Goal: Task Accomplishment & Management: Manage account settings

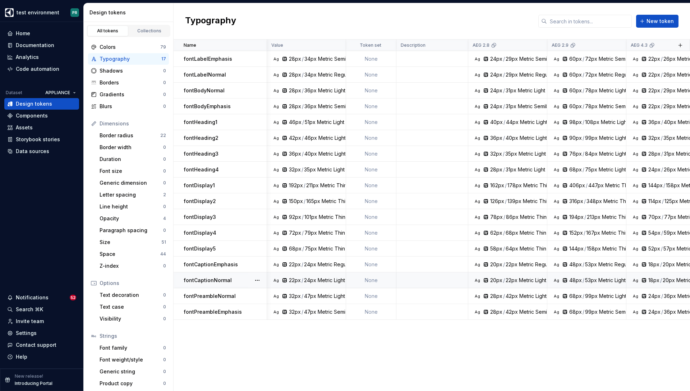
scroll to position [0, 1350]
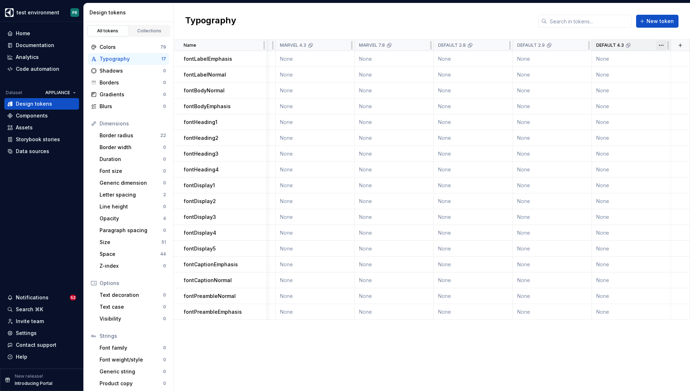
click at [660, 45] on html "test environment PR Home Documentation Analytics Code automation Dataset APPLIA…" at bounding box center [345, 195] width 690 height 391
click at [652, 61] on span "Edit theme" at bounding box center [662, 59] width 47 height 7
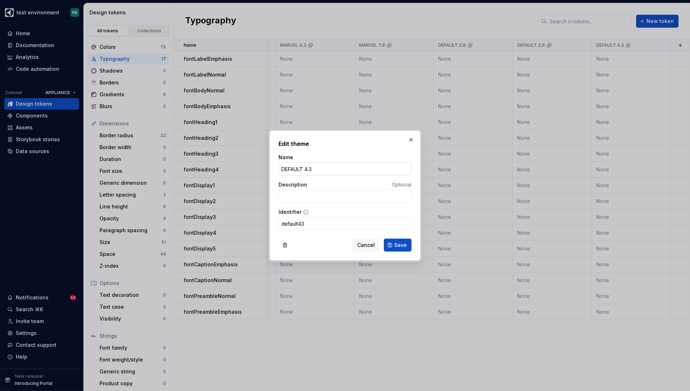
click at [294, 171] on input "DEFAULT 4.3" at bounding box center [345, 168] width 133 height 13
click at [286, 168] on input "NEUTRAL 4.3" at bounding box center [345, 168] width 133 height 13
type input "NEUTRAL 4.3"
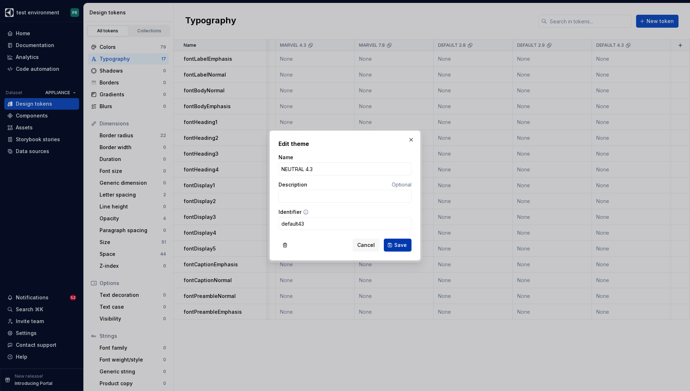
click at [405, 246] on span "Save" at bounding box center [400, 245] width 13 height 7
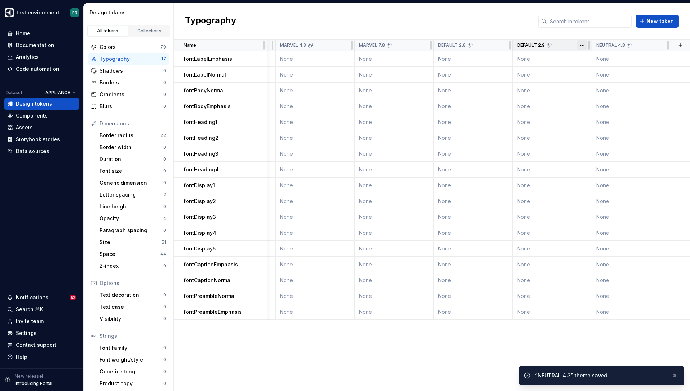
click at [582, 44] on html "test environment PR Home Documentation Analytics Code automation Dataset APPLIA…" at bounding box center [345, 195] width 690 height 391
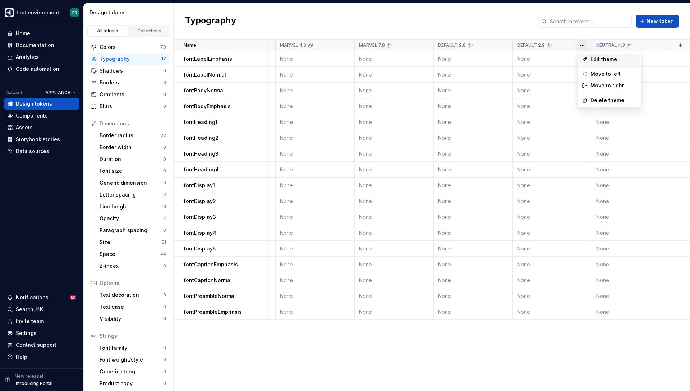
click at [605, 61] on span "Edit theme" at bounding box center [614, 59] width 47 height 7
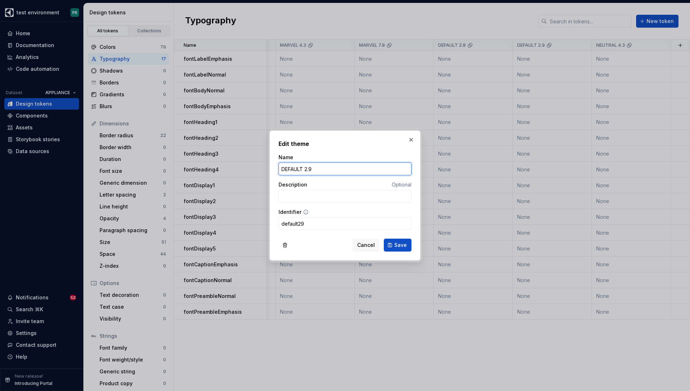
click at [293, 169] on input "DEFAULT 2.9" at bounding box center [345, 168] width 133 height 13
paste input "NEUTRAL"
click at [290, 170] on input "DEFAULT 2.9" at bounding box center [345, 168] width 133 height 13
paste input "NEUTRAL"
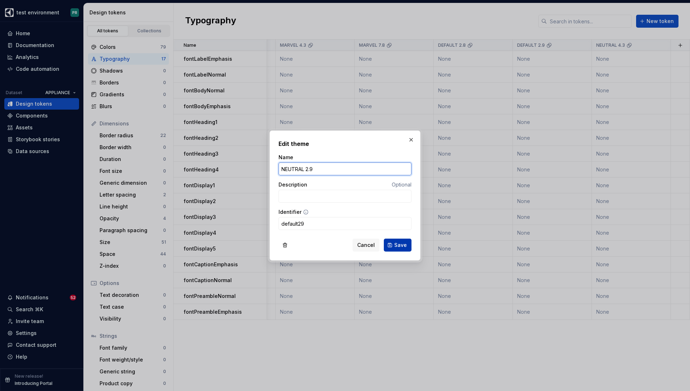
type input "NEUTRAL 2.9"
click at [404, 247] on span "Save" at bounding box center [400, 245] width 13 height 7
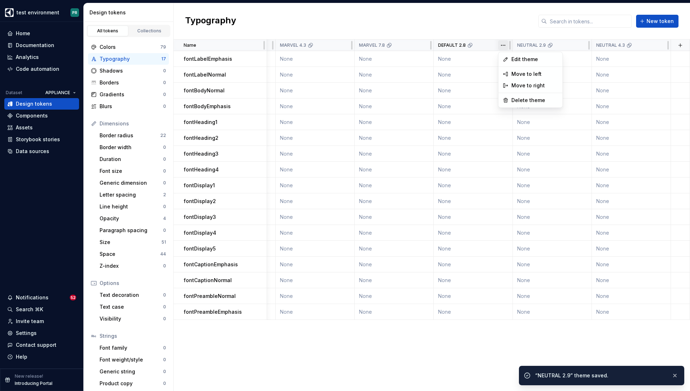
click at [503, 46] on html "test environment PR Home Documentation Analytics Code automation Dataset APPLIA…" at bounding box center [345, 195] width 690 height 391
click at [524, 59] on span "Edit theme" at bounding box center [535, 59] width 47 height 7
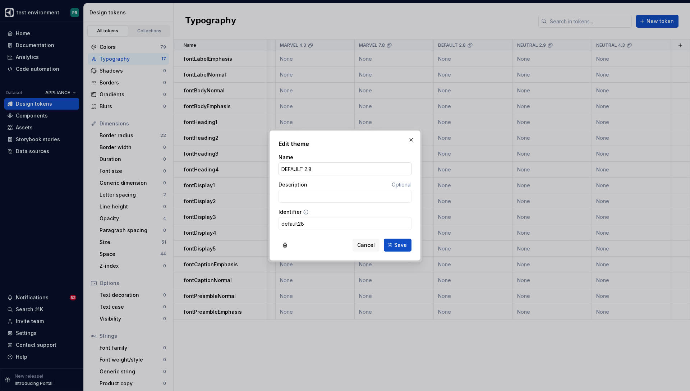
click at [287, 165] on input "DEFAULT 2.8" at bounding box center [345, 168] width 133 height 13
paste input "NEUTRAL"
type input "NEUTRAL 2.8"
click at [397, 244] on span "Save" at bounding box center [400, 245] width 13 height 7
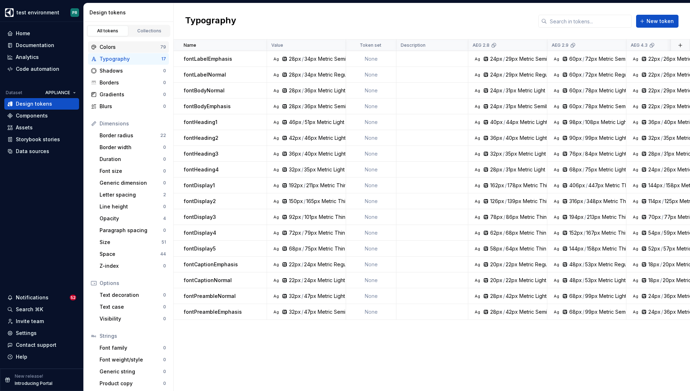
click at [133, 46] on div "Colors" at bounding box center [130, 47] width 61 height 7
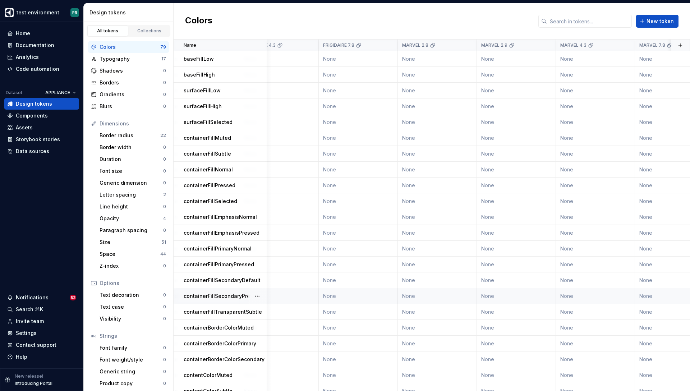
scroll to position [0, 1072]
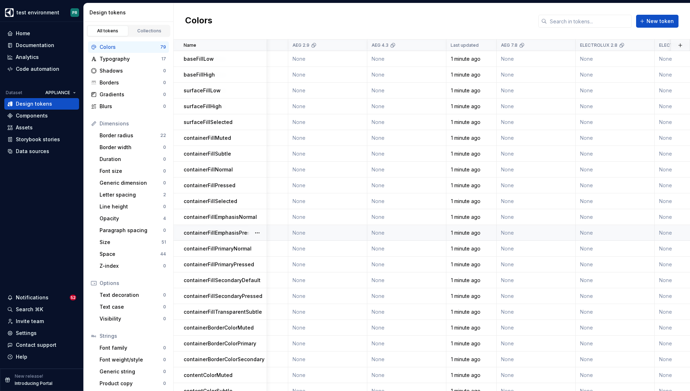
scroll to position [0, 216]
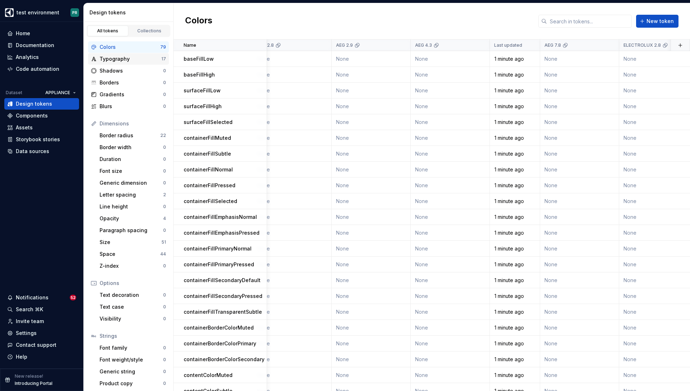
click at [124, 58] on div "Typography" at bounding box center [131, 58] width 62 height 7
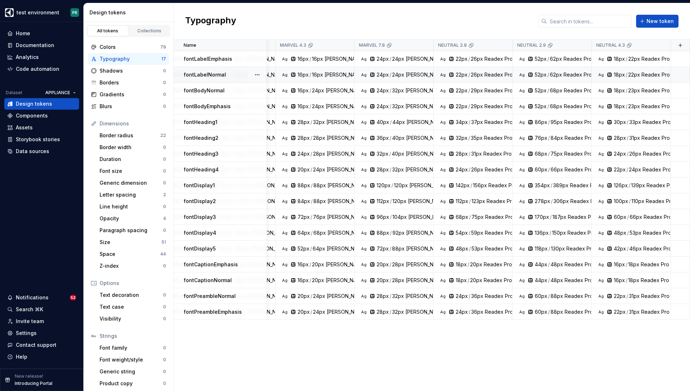
scroll to position [0, 1350]
click at [120, 48] on div "Colors" at bounding box center [130, 47] width 61 height 7
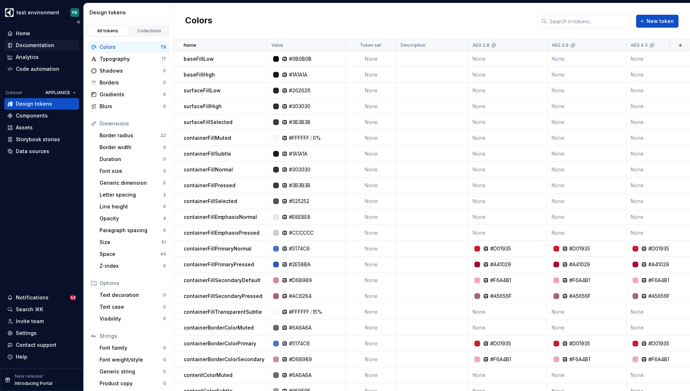
click at [50, 46] on div "Documentation" at bounding box center [35, 45] width 38 height 7
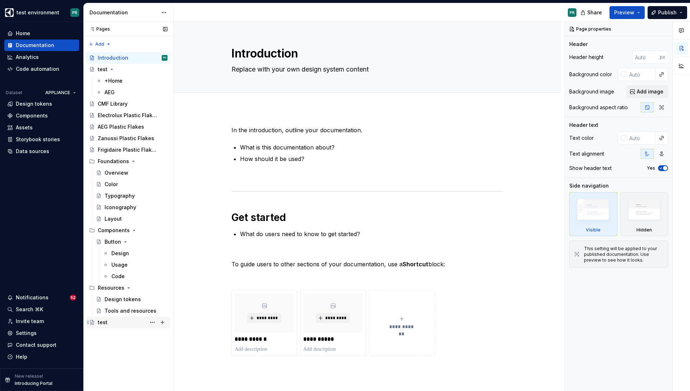
click at [105, 322] on div "test" at bounding box center [103, 322] width 10 height 7
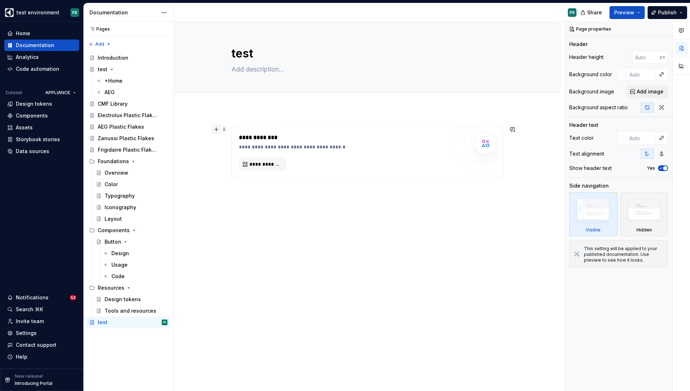
click at [221, 130] on button "button" at bounding box center [216, 129] width 10 height 10
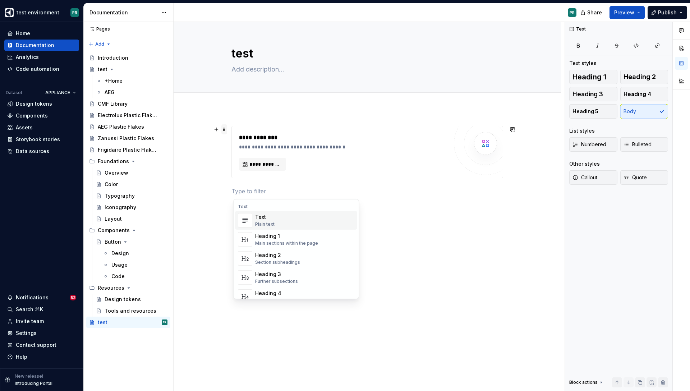
click at [227, 130] on span at bounding box center [224, 129] width 6 height 10
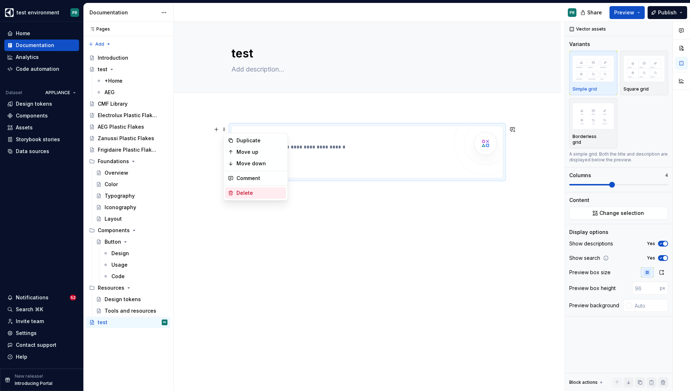
click at [257, 193] on div "Delete" at bounding box center [260, 192] width 47 height 7
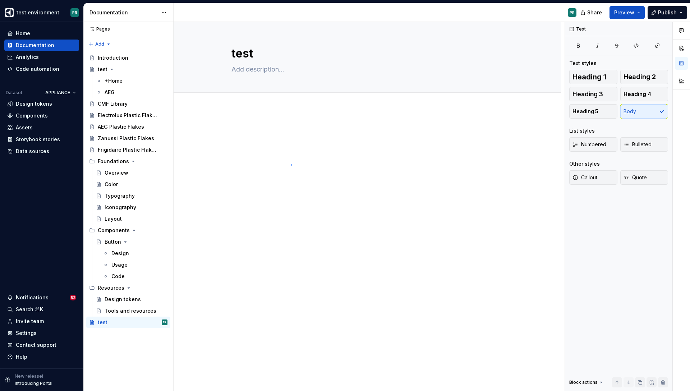
click at [291, 164] on div "test Edit header" at bounding box center [369, 207] width 391 height 370
click at [41, 67] on div "Code automation" at bounding box center [38, 68] width 44 height 7
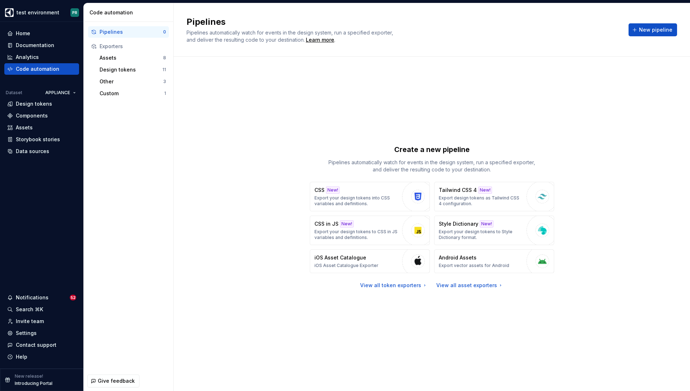
click at [125, 99] on div "Pipelines 0 Exporters Assets 8 Design tokens 11 Other 3 Custom 1" at bounding box center [129, 63] width 90 height 82
click at [128, 96] on div "Custom" at bounding box center [132, 93] width 65 height 7
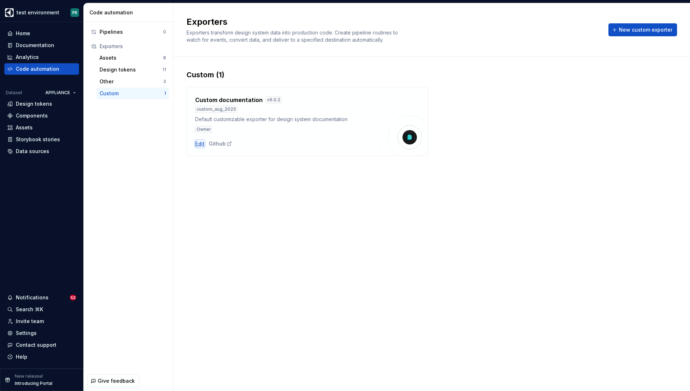
click at [198, 145] on div "Edit" at bounding box center [199, 143] width 9 height 7
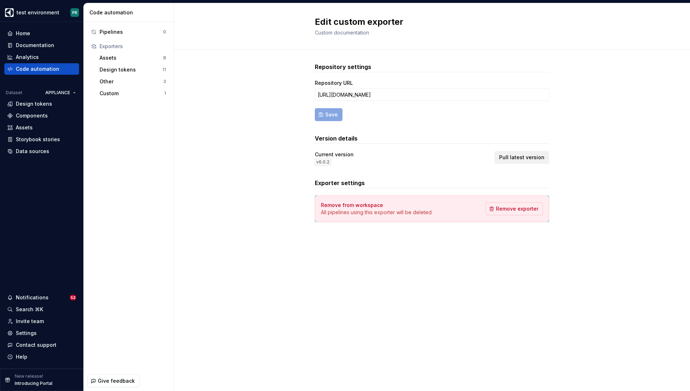
click at [514, 156] on span "Pull latest version" at bounding box center [521, 157] width 45 height 7
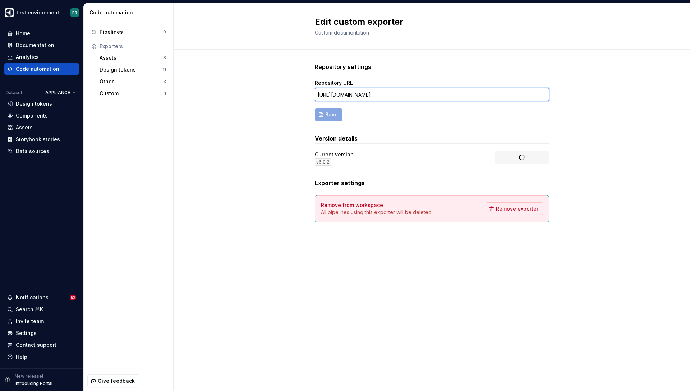
click at [489, 94] on input "https://github.com/ELX-CX-DESIGN-SHAPE-SYSTEM-DevOps/electrolux-exporter-docume…" at bounding box center [432, 94] width 234 height 13
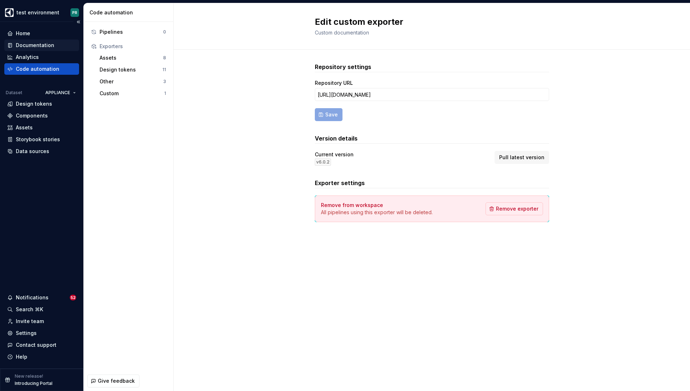
click at [45, 44] on div "Documentation" at bounding box center [35, 45] width 38 height 7
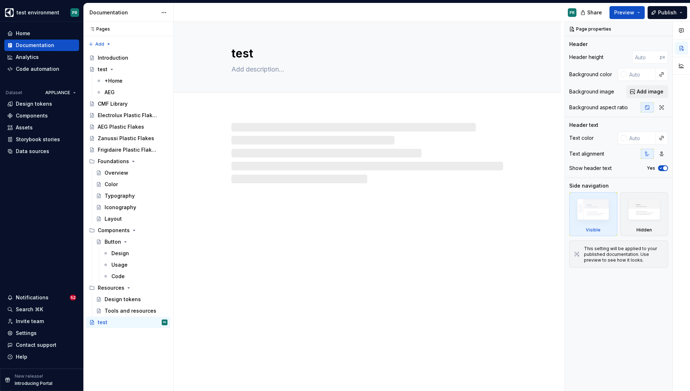
type textarea "*"
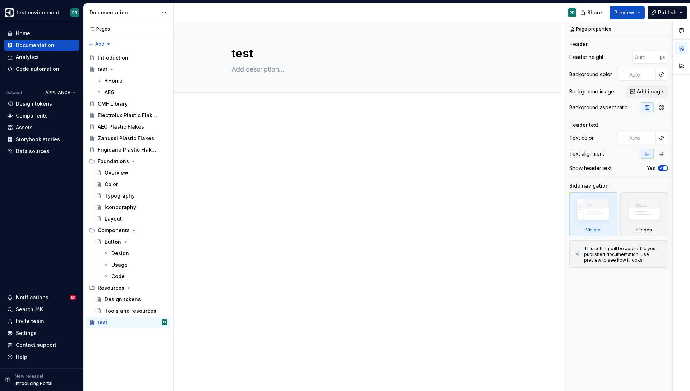
click at [285, 176] on div at bounding box center [368, 194] width 388 height 170
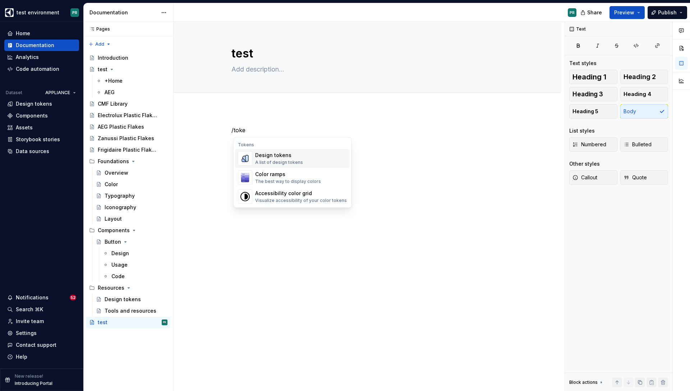
click at [282, 150] on span "Design tokens A list of design tokens" at bounding box center [292, 158] width 115 height 19
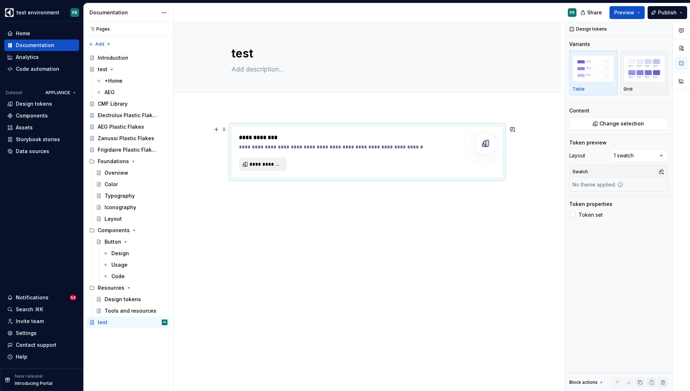
click at [275, 160] on button "**********" at bounding box center [262, 164] width 47 height 13
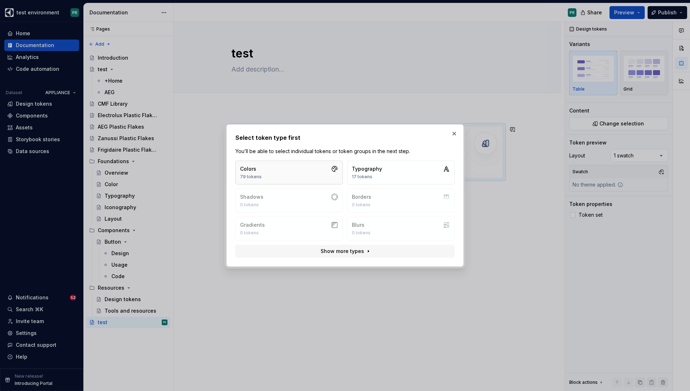
click at [311, 178] on button "Colors 79 tokens" at bounding box center [288, 173] width 107 height 24
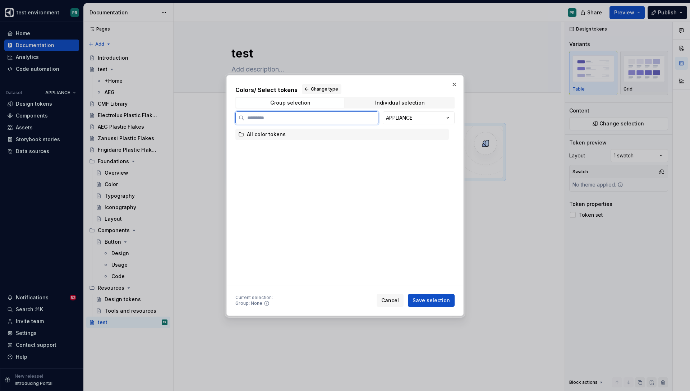
click at [284, 134] on div "All color tokens" at bounding box center [266, 134] width 39 height 7
click at [430, 300] on span "Save selection" at bounding box center [431, 300] width 37 height 7
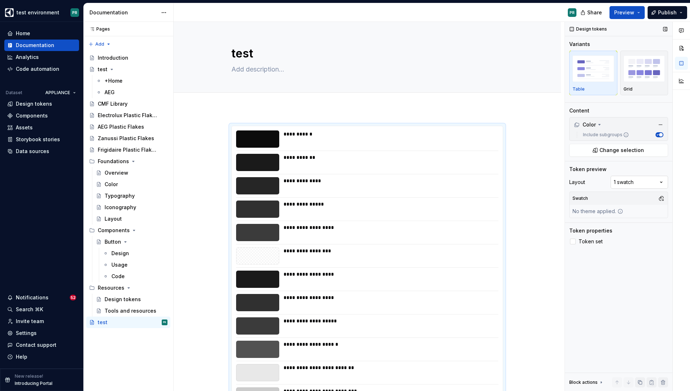
click at [655, 178] on div "Comments Open comments No comments yet Select ‘Comment’ from the block context …" at bounding box center [627, 207] width 125 height 370
click at [644, 327] on div "Comments Open comments No comments yet Select ‘Comment’ from the block context …" at bounding box center [627, 207] width 125 height 370
click at [642, 151] on span "Change selection" at bounding box center [622, 150] width 45 height 7
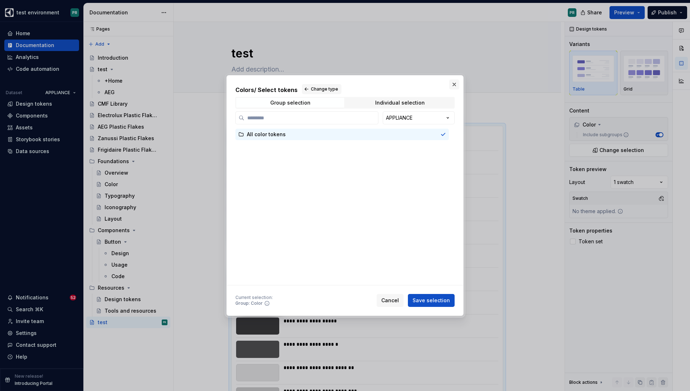
click at [451, 81] on button "button" at bounding box center [454, 84] width 10 height 10
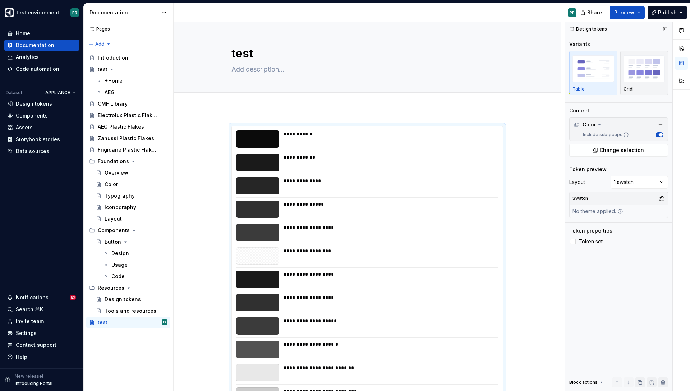
click at [639, 210] on div "Swatch No theme applied." at bounding box center [618, 205] width 99 height 27
click at [605, 214] on div "No theme applied." at bounding box center [598, 211] width 56 height 13
click at [666, 196] on button "button" at bounding box center [661, 198] width 10 height 10
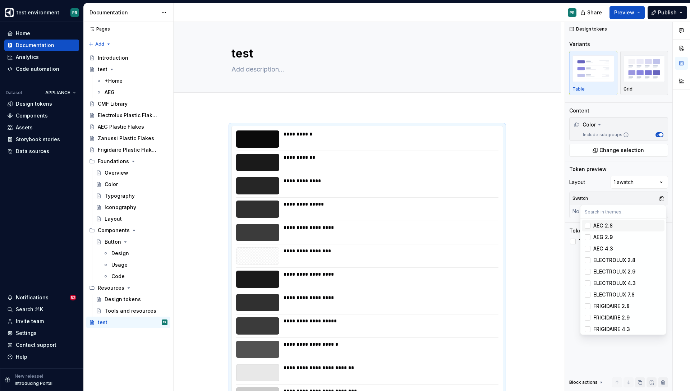
click at [589, 224] on div "Suggestions" at bounding box center [588, 226] width 6 height 6
click at [589, 239] on div "Suggestions" at bounding box center [588, 237] width 6 height 6
click at [591, 255] on span "ELECTROLUX 2.8" at bounding box center [623, 261] width 83 height 12
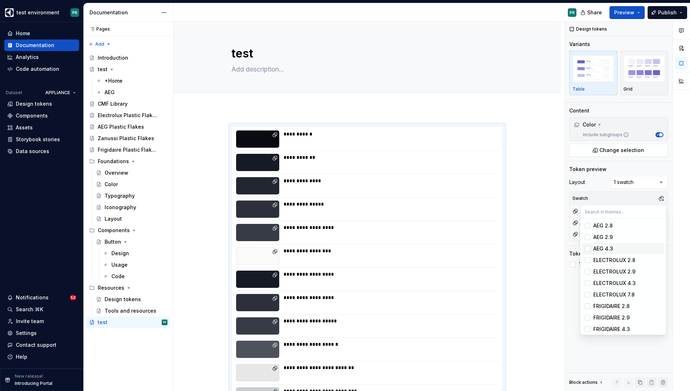
click at [589, 249] on div "Suggestions" at bounding box center [588, 249] width 6 height 6
click at [589, 273] on div "Suggestions" at bounding box center [588, 272] width 6 height 6
click at [588, 282] on div "Suggestions" at bounding box center [588, 283] width 6 height 6
click at [588, 293] on div "Suggestions" at bounding box center [588, 295] width 6 height 6
click at [588, 303] on div "Suggestions" at bounding box center [588, 306] width 6 height 6
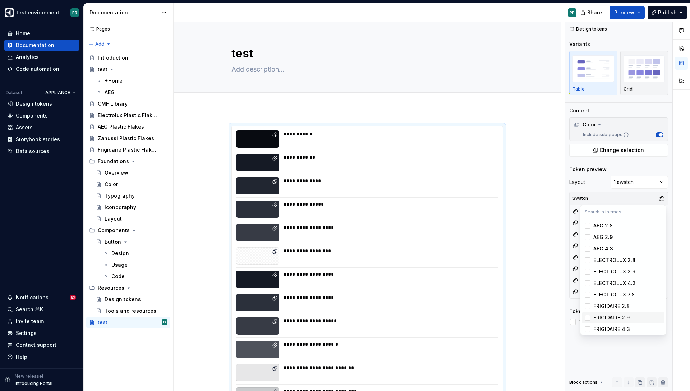
click at [588, 317] on div "Suggestions" at bounding box center [588, 318] width 6 height 6
click at [588, 325] on span "FRIGIDAIRE 4.3" at bounding box center [623, 330] width 83 height 12
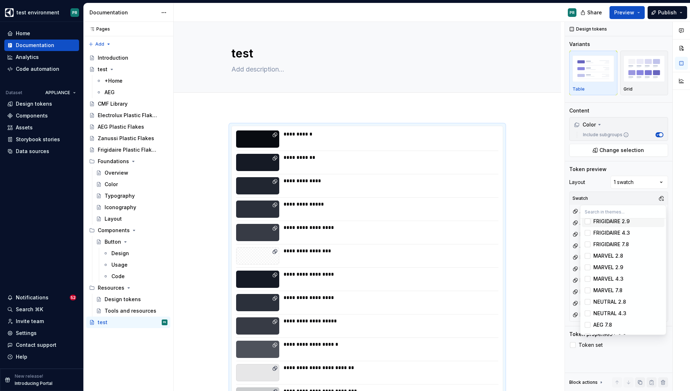
scroll to position [97, 0]
click at [590, 243] on div "Suggestions" at bounding box center [588, 244] width 6 height 6
click at [589, 257] on div "Suggestions" at bounding box center [588, 255] width 6 height 6
click at [588, 267] on div "Suggestions" at bounding box center [588, 267] width 6 height 6
click at [587, 276] on div "Suggestions" at bounding box center [588, 278] width 6 height 6
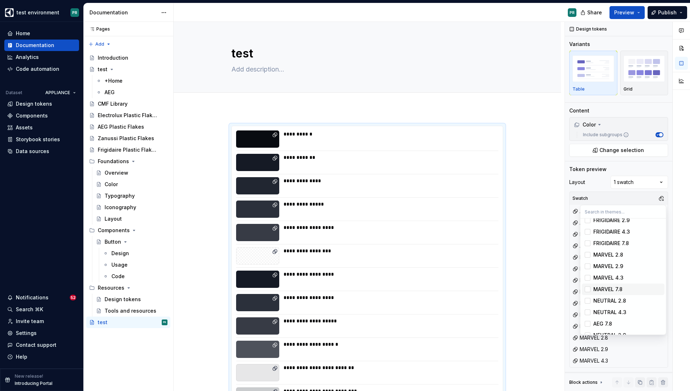
click at [587, 289] on div "Suggestions" at bounding box center [588, 290] width 6 height 6
click at [588, 300] on div "Suggestions" at bounding box center [588, 301] width 6 height 6
click at [588, 313] on div "Suggestions" at bounding box center [588, 313] width 6 height 6
click at [588, 323] on div "Suggestions" at bounding box center [588, 324] width 6 height 6
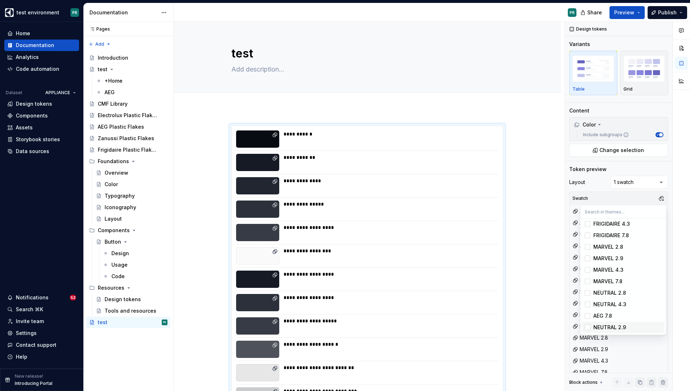
click at [588, 326] on div "Suggestions" at bounding box center [588, 328] width 6 height 6
click at [641, 197] on div "Comments Open comments No comments yet Select ‘Comment’ from the block context …" at bounding box center [627, 207] width 125 height 370
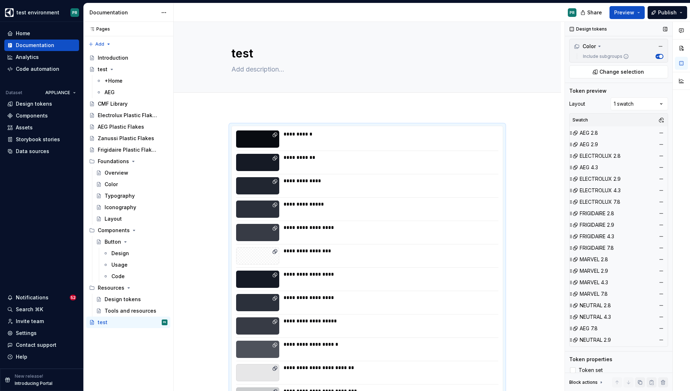
scroll to position [0, 0]
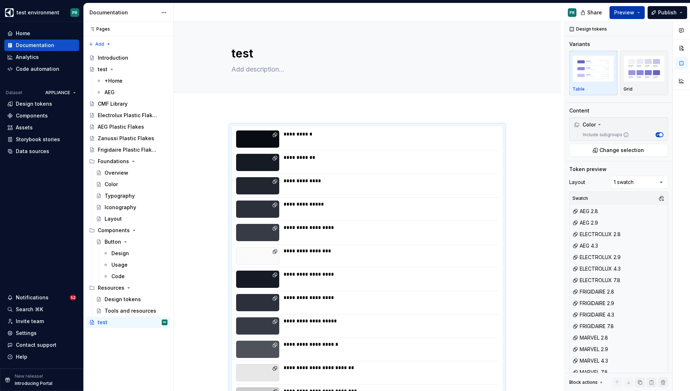
click at [636, 11] on button "Preview" at bounding box center [627, 12] width 35 height 13
click at [444, 99] on div "Add tab" at bounding box center [368, 101] width 272 height 10
click at [640, 11] on button "Preview" at bounding box center [627, 12] width 35 height 13
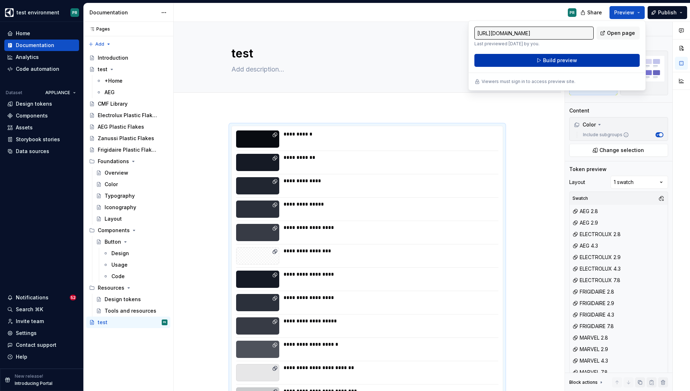
click at [586, 60] on button "Build preview" at bounding box center [557, 60] width 165 height 13
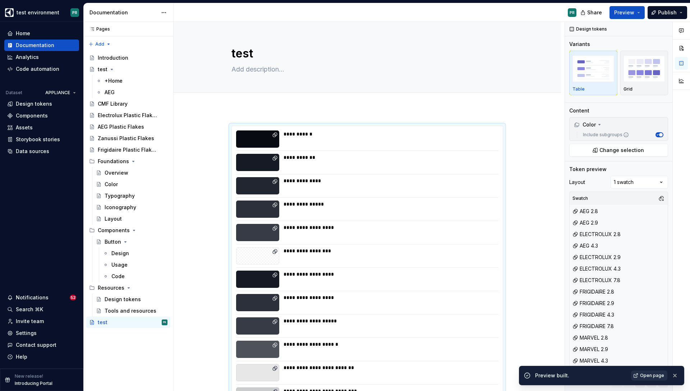
click at [647, 377] on span "Open page" at bounding box center [652, 376] width 24 height 6
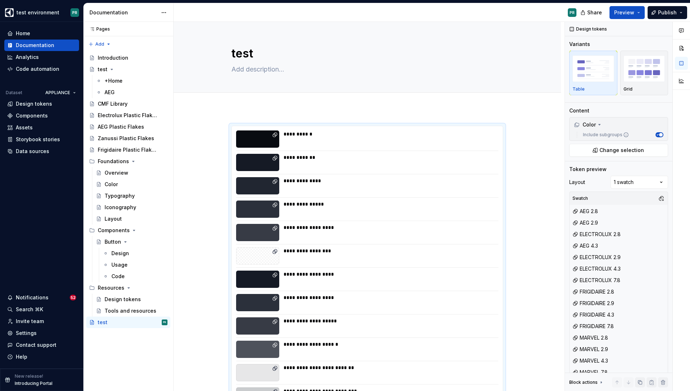
type textarea "*"
click at [251, 100] on span "Add tab" at bounding box center [249, 101] width 17 height 6
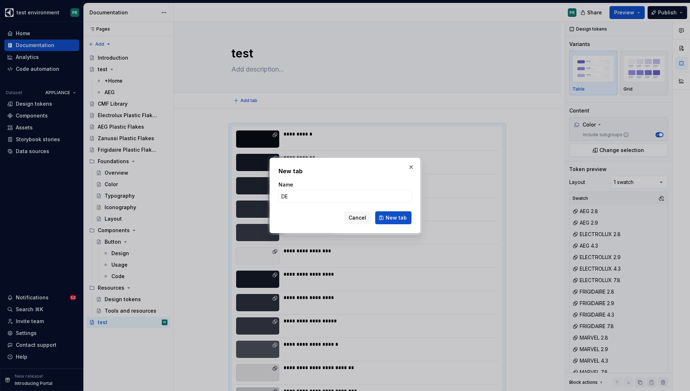
type input "D"
type input "NE"
type textarea "*"
type input "NEUTRAL 7.8"
click at [399, 217] on span "New tab" at bounding box center [396, 217] width 21 height 7
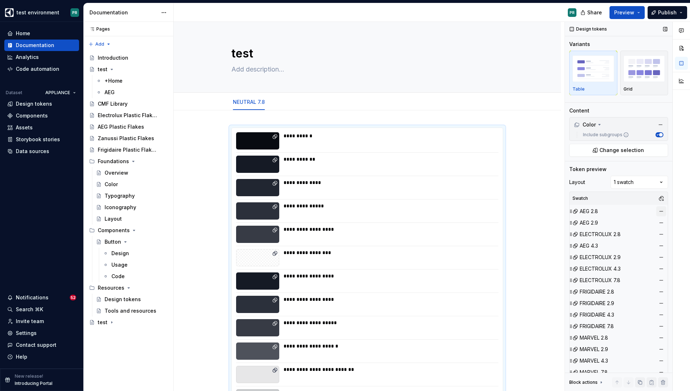
click at [662, 210] on button "button" at bounding box center [661, 211] width 10 height 10
click at [662, 218] on button "button" at bounding box center [661, 223] width 10 height 10
click at [662, 229] on button "button" at bounding box center [661, 234] width 10 height 10
click at [661, 211] on button "button" at bounding box center [661, 211] width 10 height 10
click at [661, 218] on button "button" at bounding box center [661, 223] width 10 height 10
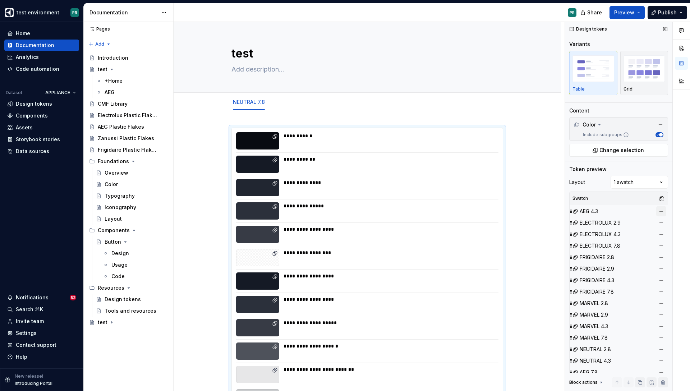
click at [661, 229] on button "button" at bounding box center [661, 234] width 10 height 10
click at [661, 241] on button "button" at bounding box center [661, 246] width 10 height 10
click at [661, 252] on button "button" at bounding box center [661, 257] width 10 height 10
click at [661, 264] on button "button" at bounding box center [661, 269] width 10 height 10
click at [661, 211] on button "button" at bounding box center [661, 211] width 10 height 10
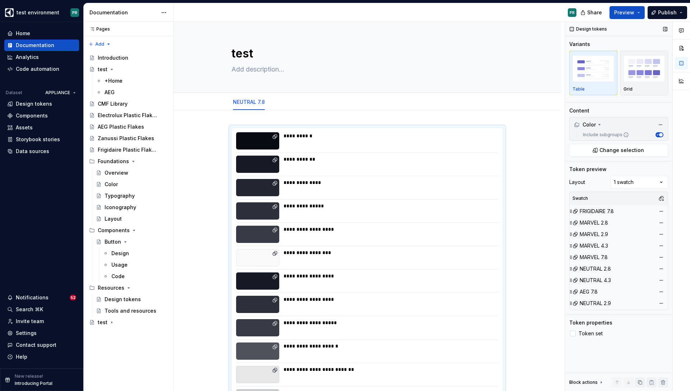
click at [661, 211] on button "button" at bounding box center [661, 211] width 10 height 10
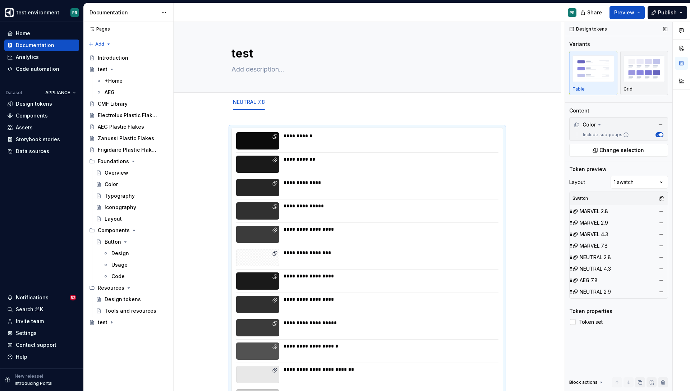
click at [661, 211] on button "button" at bounding box center [661, 211] width 10 height 10
click at [661, 218] on button "button" at bounding box center [661, 223] width 10 height 10
click at [661, 211] on button "button" at bounding box center [661, 211] width 10 height 10
click at [661, 218] on button "button" at bounding box center [661, 223] width 10 height 10
click at [661, 211] on button "button" at bounding box center [661, 211] width 10 height 10
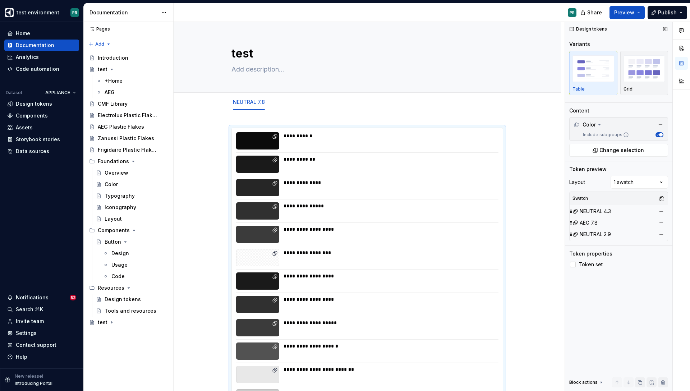
click at [661, 211] on button "button" at bounding box center [661, 211] width 10 height 10
click at [661, 218] on button "button" at bounding box center [661, 223] width 10 height 10
click at [661, 211] on button "button" at bounding box center [661, 211] width 10 height 10
click at [661, 211] on div "Swatch No theme applied." at bounding box center [618, 205] width 99 height 27
click at [661, 197] on button "button" at bounding box center [661, 198] width 10 height 10
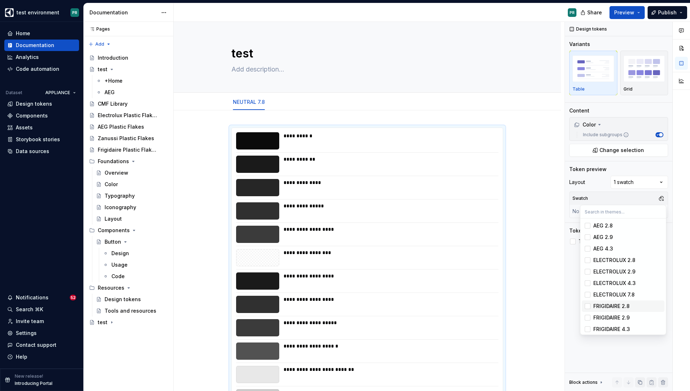
scroll to position [105, 0]
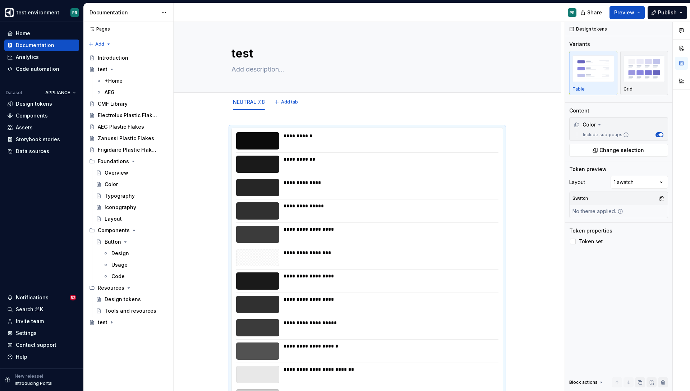
click at [379, 101] on html "test environment PR Home Documentation Analytics Code automation Dataset APPLIA…" at bounding box center [345, 195] width 690 height 391
type textarea "*"
click at [280, 103] on button "Add tab" at bounding box center [286, 102] width 29 height 10
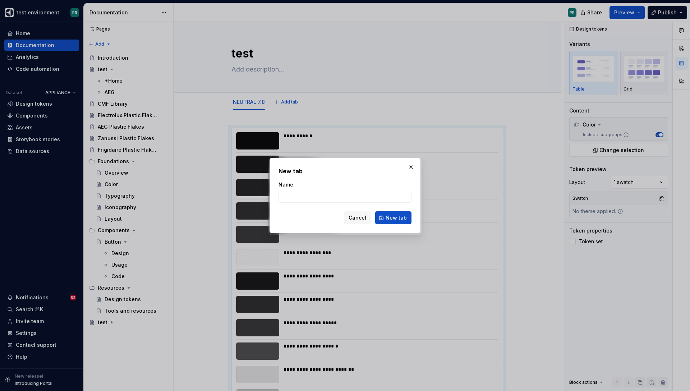
type input "N"
type textarea "*"
type input "NE"
type textarea "*"
type input "NEUTRAL 4.3"
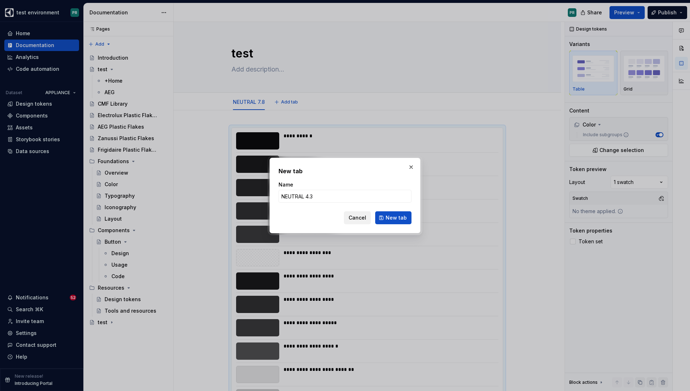
click at [360, 218] on span "Cancel" at bounding box center [358, 217] width 18 height 7
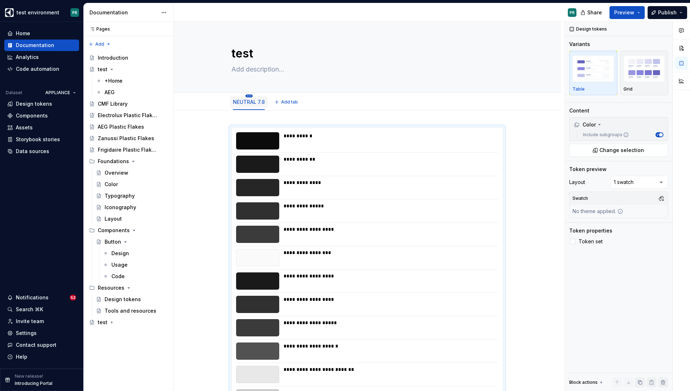
click at [248, 96] on html "test environment PR Home Documentation Analytics Code automation Dataset APPLIA…" at bounding box center [345, 195] width 690 height 391
click at [286, 119] on div "Duplicate tab" at bounding box center [289, 117] width 58 height 7
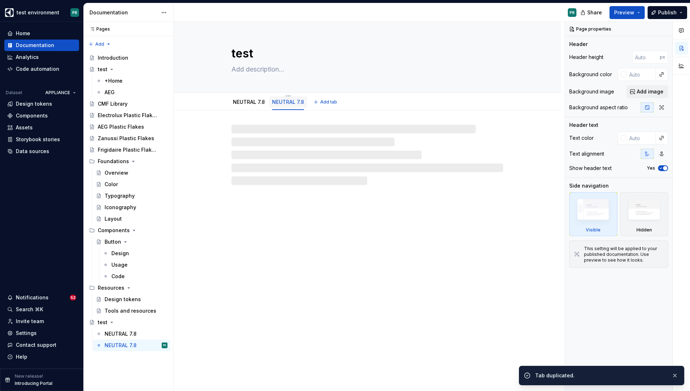
click at [287, 104] on link "NEUTRAL 7.8" at bounding box center [288, 102] width 32 height 6
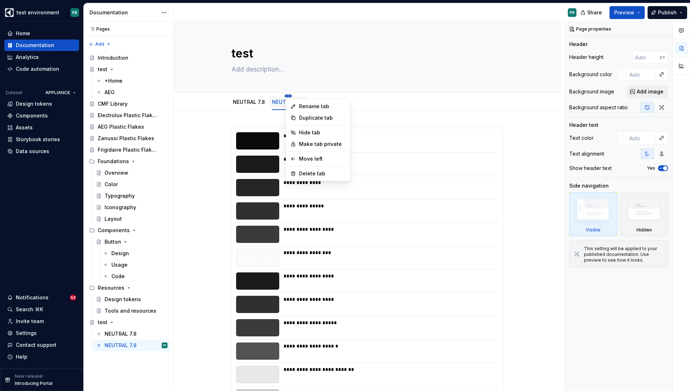
click at [288, 95] on html "test environment PR Home Documentation Analytics Code automation Dataset APPLIA…" at bounding box center [345, 195] width 690 height 391
type textarea "*"
click at [313, 104] on div "Rename tab" at bounding box center [322, 106] width 47 height 7
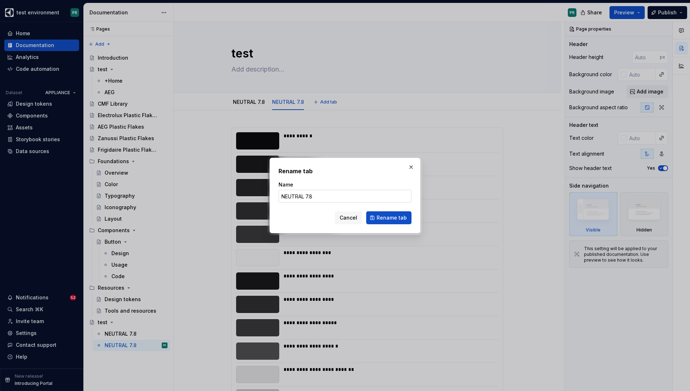
click at [343, 190] on input "NEUTRAL 7.8" at bounding box center [345, 196] width 133 height 13
click at [321, 204] on form "Name NEUTRAL 7.8 Cancel Rename tab" at bounding box center [345, 202] width 133 height 43
click at [324, 199] on input "NEUTRAL 7.8" at bounding box center [345, 196] width 133 height 13
type input "NEUTRAL 4.3"
click at [388, 218] on span "Rename tab" at bounding box center [392, 217] width 30 height 7
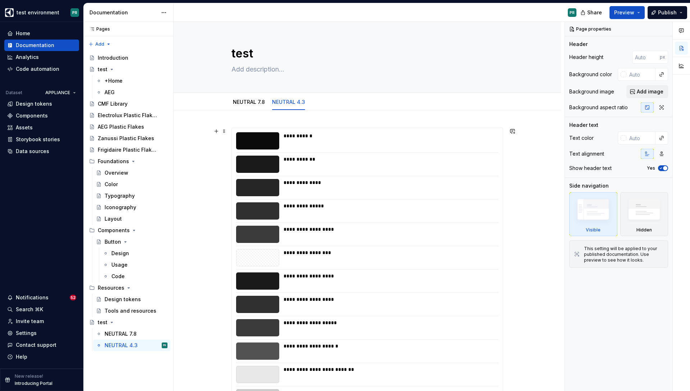
click at [363, 140] on div "**********" at bounding box center [389, 140] width 211 height 17
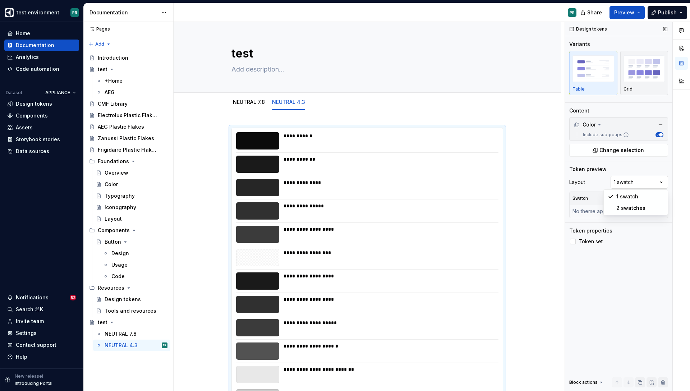
click at [627, 181] on div "Comments Open comments No comments yet Select ‘Comment’ from the block context …" at bounding box center [627, 207] width 125 height 370
click at [651, 274] on div "Comments Open comments No comments yet Select ‘Comment’ from the block context …" at bounding box center [627, 207] width 125 height 370
click at [632, 153] on span "Change selection" at bounding box center [622, 150] width 45 height 7
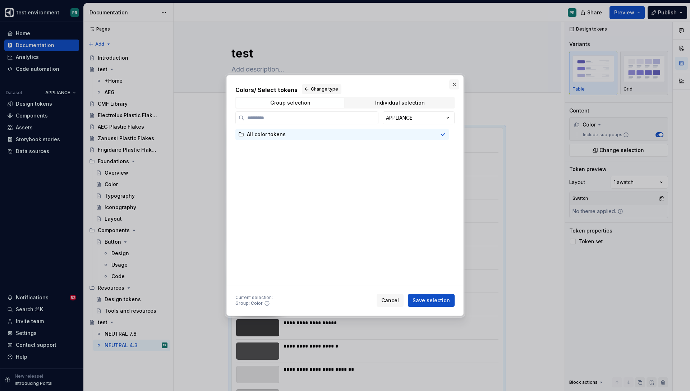
click at [454, 87] on button "button" at bounding box center [454, 84] width 10 height 10
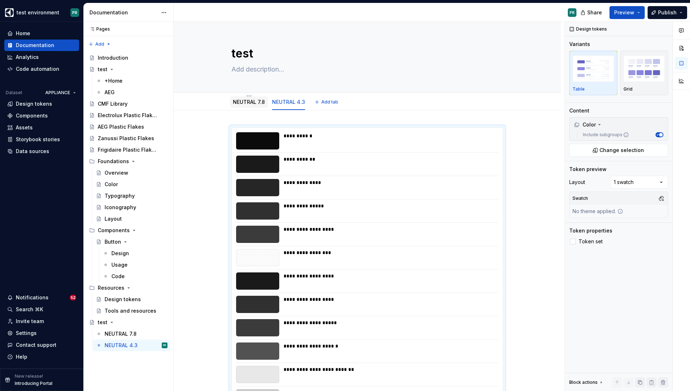
click at [243, 101] on link "NEUTRAL 7.8" at bounding box center [249, 102] width 32 height 6
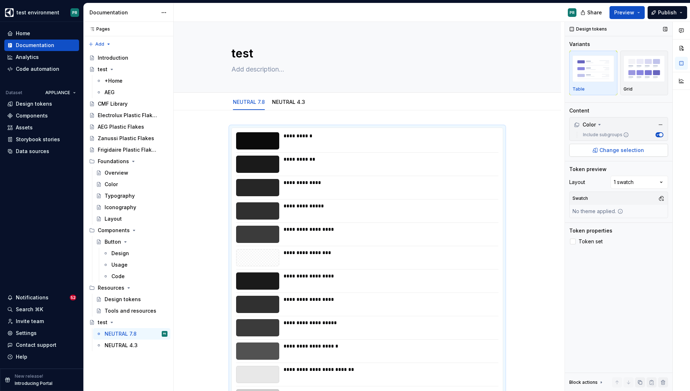
click at [618, 152] on span "Change selection" at bounding box center [622, 150] width 45 height 7
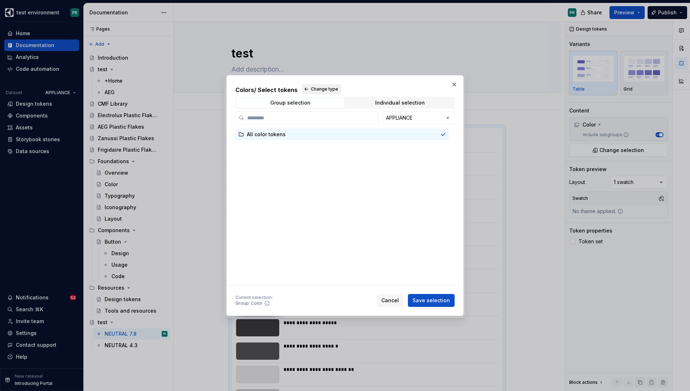
click at [307, 91] on button "Change type" at bounding box center [322, 89] width 40 height 10
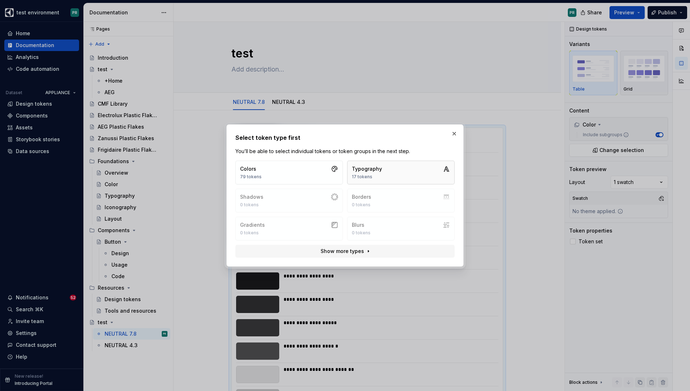
click at [406, 168] on button "Typography 17 tokens" at bounding box center [400, 173] width 107 height 24
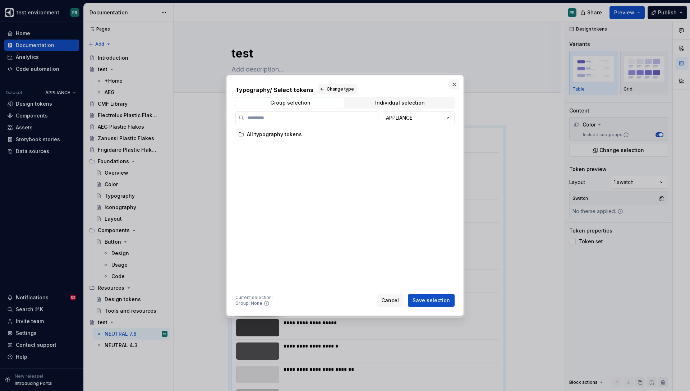
click at [454, 83] on button "button" at bounding box center [454, 84] width 10 height 10
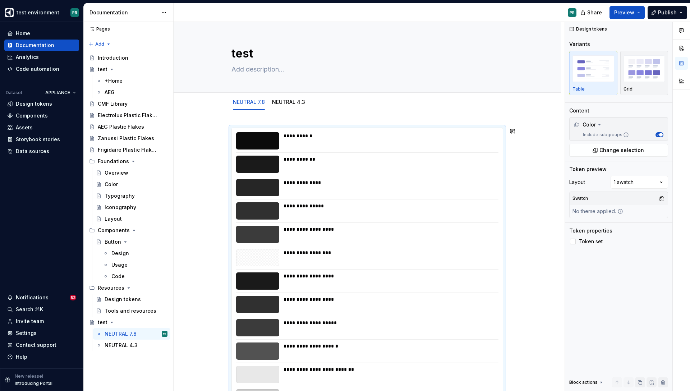
click at [355, 137] on div "**********" at bounding box center [389, 135] width 211 height 7
click at [623, 187] on div "Comments Open comments No comments yet Select ‘Comment’ from the block context …" at bounding box center [627, 207] width 125 height 370
click at [630, 261] on div "Comments Open comments No comments yet Select ‘Comment’ from the block context …" at bounding box center [627, 207] width 125 height 370
click at [626, 209] on div "Swatch No theme applied." at bounding box center [618, 205] width 99 height 27
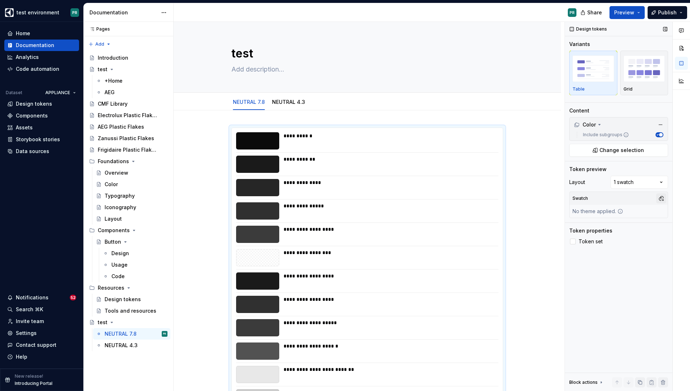
click at [663, 197] on button "button" at bounding box center [661, 198] width 10 height 10
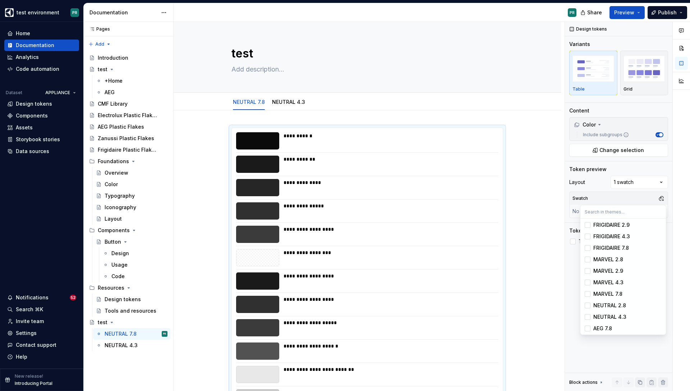
scroll to position [105, 0]
click at [632, 305] on div "NEUTRAL 4.3" at bounding box center [628, 304] width 68 height 7
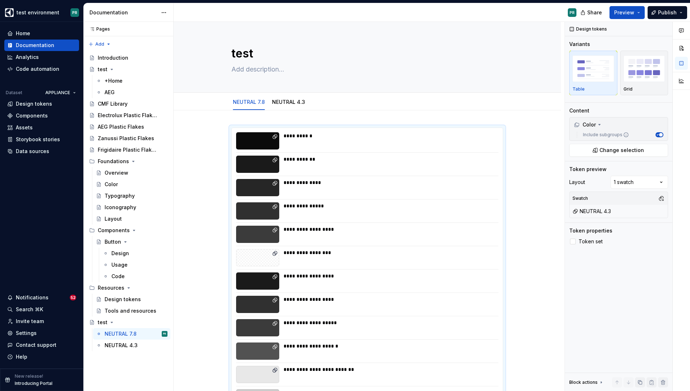
click at [633, 353] on div "Comments Open comments No comments yet Select ‘Comment’ from the block context …" at bounding box center [627, 207] width 125 height 370
click at [291, 96] on html "test environment PR Home Documentation Analytics Code automation Dataset APPLIA…" at bounding box center [345, 195] width 690 height 391
click at [327, 118] on div "Duplicate tab" at bounding box center [322, 117] width 47 height 7
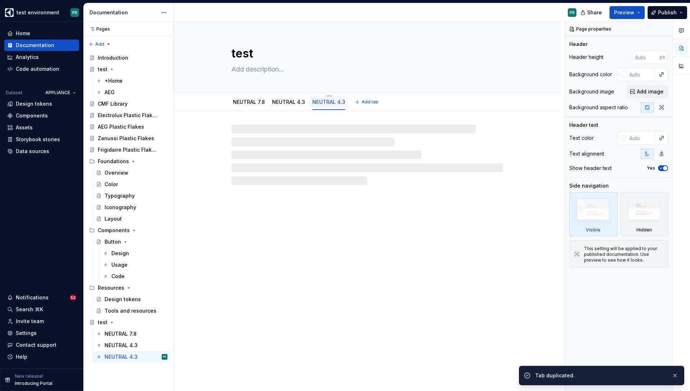
click at [340, 102] on link "NEUTRAL 4.3" at bounding box center [328, 102] width 33 height 6
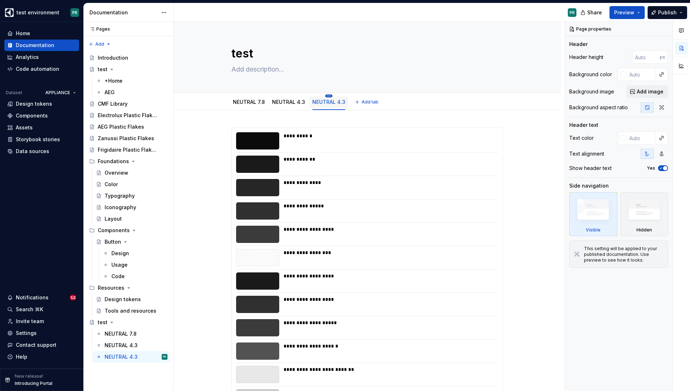
click at [330, 96] on html "test environment PR Home Documentation Analytics Code automation Dataset APPLIA…" at bounding box center [345, 195] width 690 height 391
click at [355, 109] on div "Rename tab" at bounding box center [362, 106] width 47 height 7
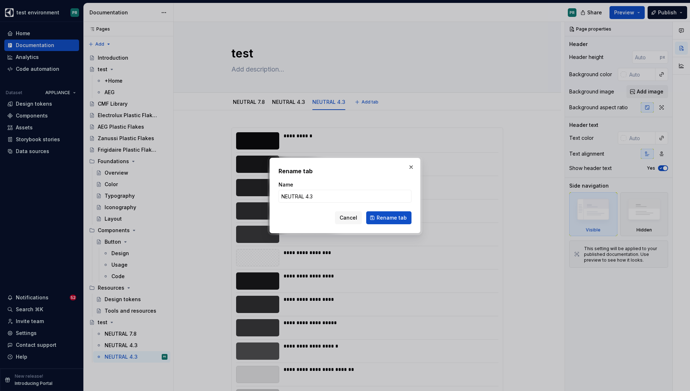
type textarea "*"
click at [318, 193] on input "NEUTRAL 4.3" at bounding box center [345, 196] width 133 height 13
type input "NEUTRAL 2.9"
click at [392, 219] on span "Rename tab" at bounding box center [392, 217] width 30 height 7
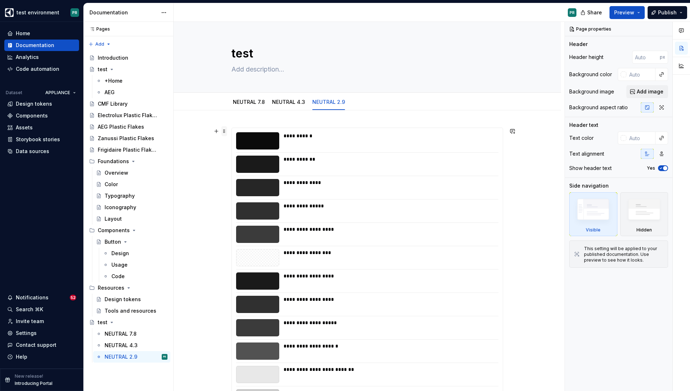
click at [227, 132] on span at bounding box center [224, 131] width 6 height 10
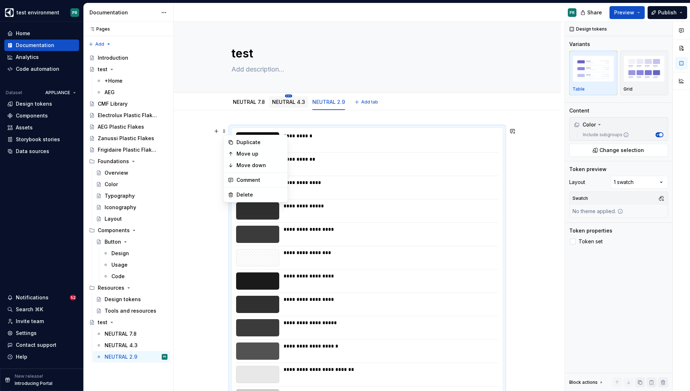
click at [290, 95] on html "test environment PR Home Documentation Analytics Code automation Dataset APPLIA…" at bounding box center [345, 195] width 690 height 391
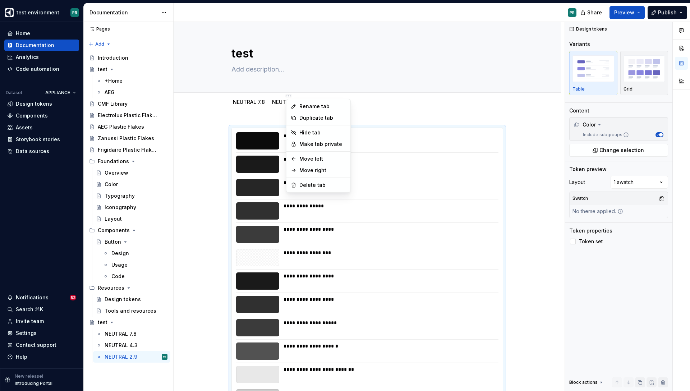
click at [430, 126] on html "test environment PR Home Documentation Analytics Code automation Dataset APPLIA…" at bounding box center [345, 195] width 690 height 391
click at [287, 95] on html "test environment PR Home Documentation Analytics Code automation Dataset APPLIA…" at bounding box center [345, 195] width 690 height 391
click at [307, 186] on div "Delete tab" at bounding box center [322, 185] width 47 height 7
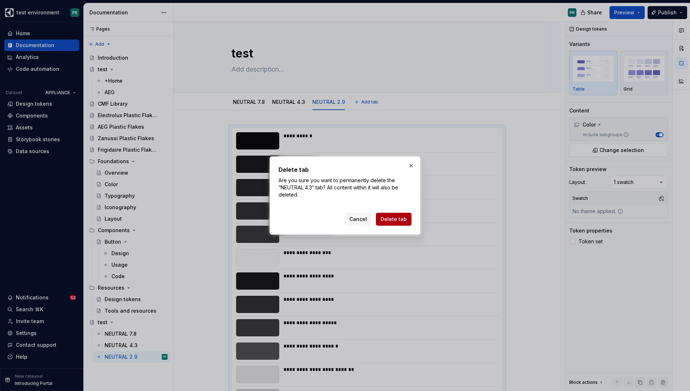
click at [397, 221] on span "Delete tab" at bounding box center [394, 219] width 26 height 7
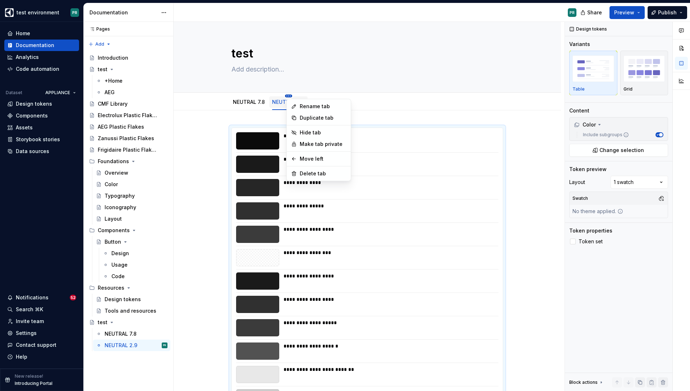
click at [290, 97] on html "test environment PR Home Documentation Analytics Code automation Dataset APPLIA…" at bounding box center [345, 195] width 690 height 391
click at [320, 176] on div "Delete tab" at bounding box center [323, 173] width 47 height 7
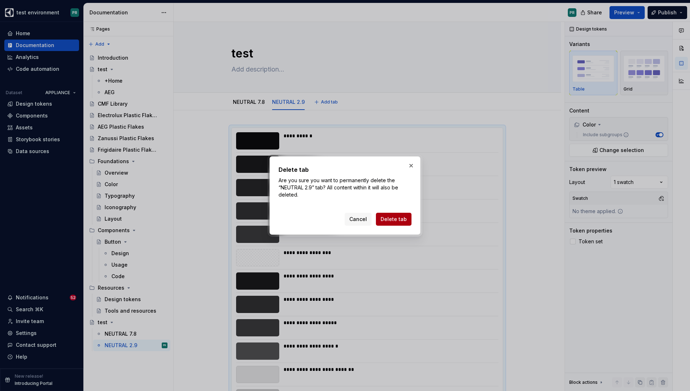
click at [388, 221] on span "Delete tab" at bounding box center [394, 219] width 26 height 7
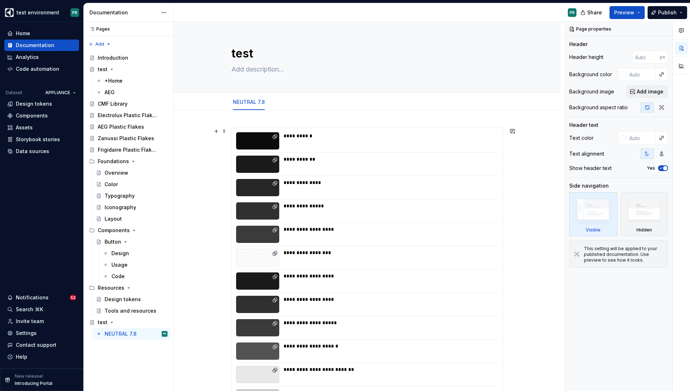
type textarea "*"
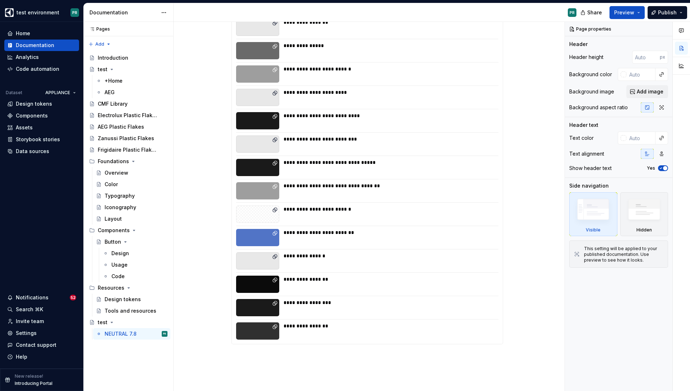
scroll to position [1711, 0]
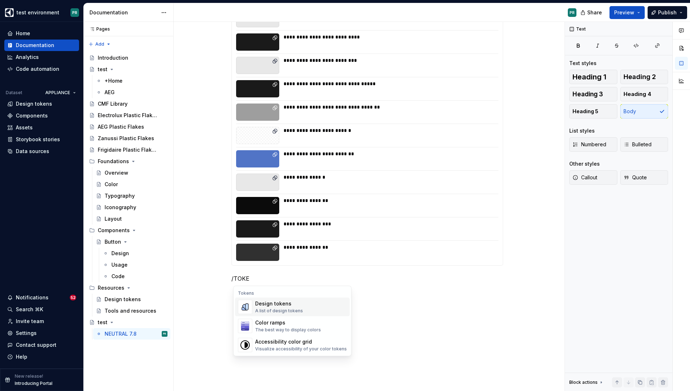
click at [308, 307] on div "Design tokens A list of design tokens" at bounding box center [301, 307] width 92 height 14
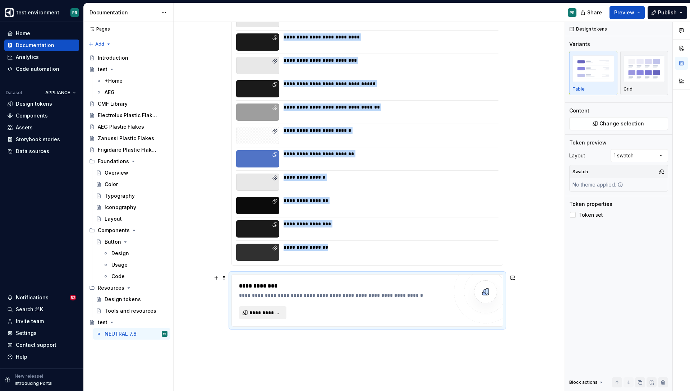
click at [279, 314] on span "**********" at bounding box center [265, 312] width 32 height 7
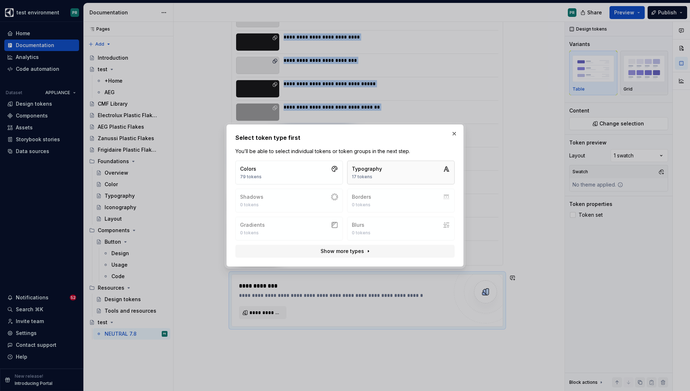
click at [375, 170] on div "Typography" at bounding box center [367, 168] width 30 height 7
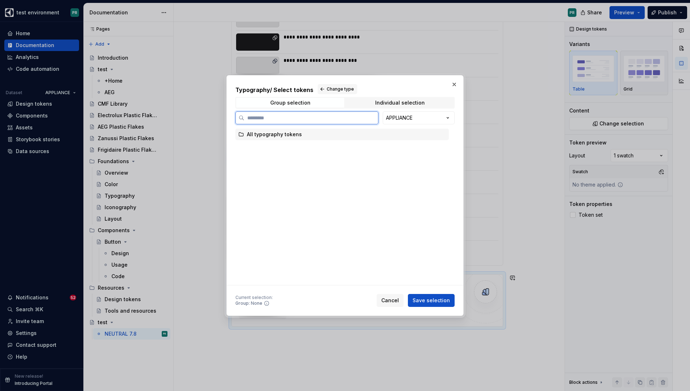
click at [312, 137] on div "All typography tokens" at bounding box center [342, 135] width 214 height 12
click at [448, 299] on span "Save selection" at bounding box center [431, 300] width 37 height 7
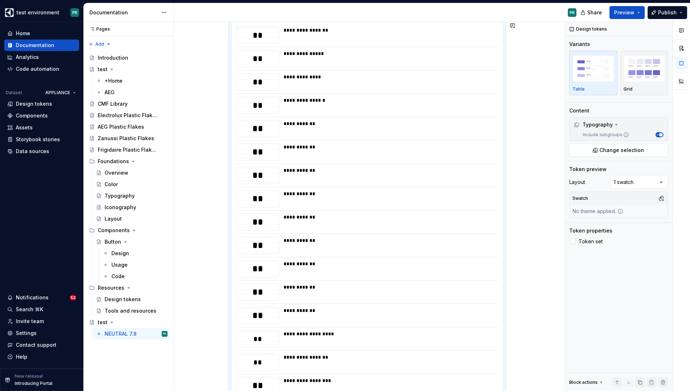
scroll to position [2120, 0]
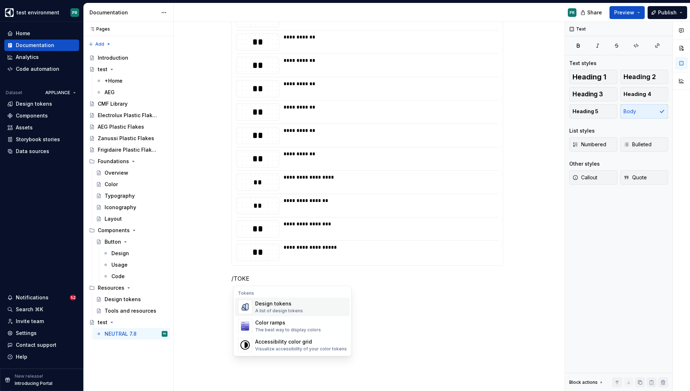
click at [289, 303] on div "Design tokens" at bounding box center [279, 303] width 48 height 7
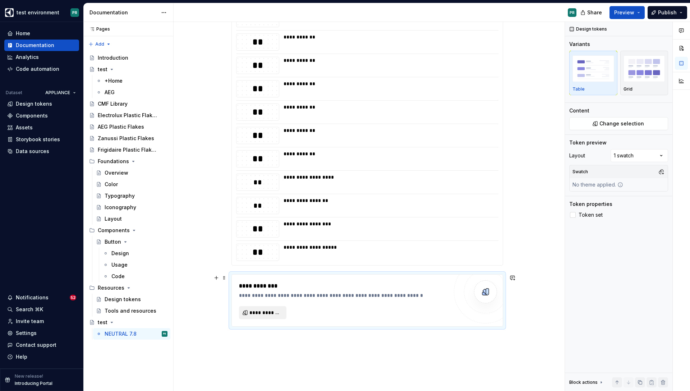
click at [279, 313] on span "**********" at bounding box center [265, 312] width 32 height 7
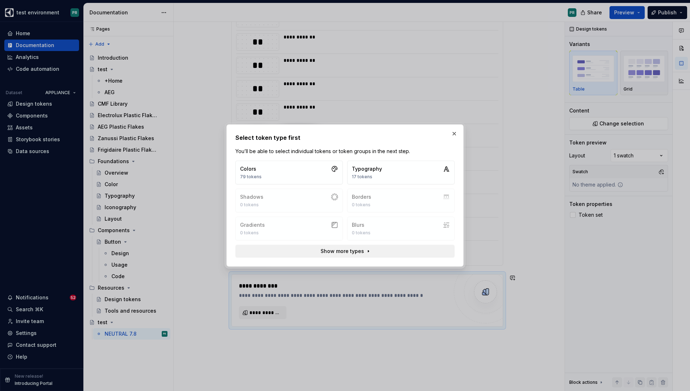
click at [358, 249] on span "Show more types" at bounding box center [343, 251] width 44 height 7
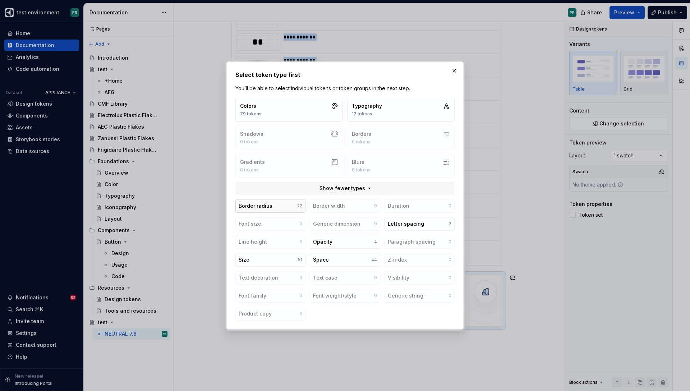
click at [279, 203] on button "Border radius 22" at bounding box center [270, 206] width 70 height 14
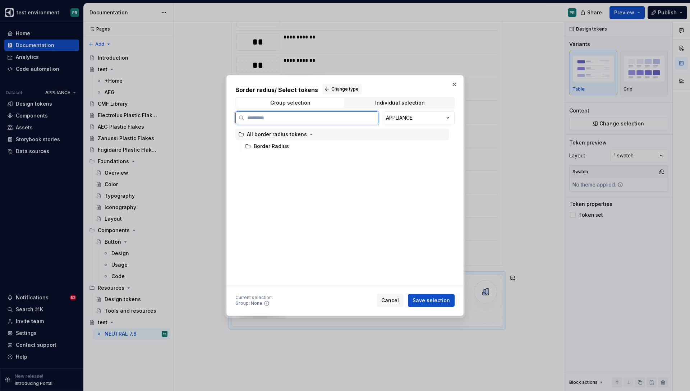
click at [335, 131] on div "All border radius tokens" at bounding box center [342, 135] width 214 height 12
click at [445, 299] on span "Save selection" at bounding box center [431, 300] width 37 height 7
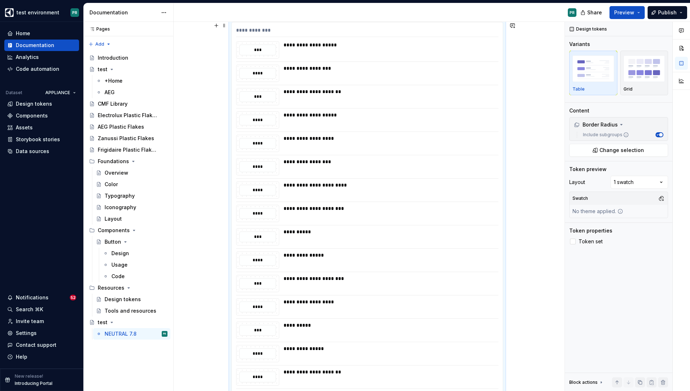
scroll to position [2661, 0]
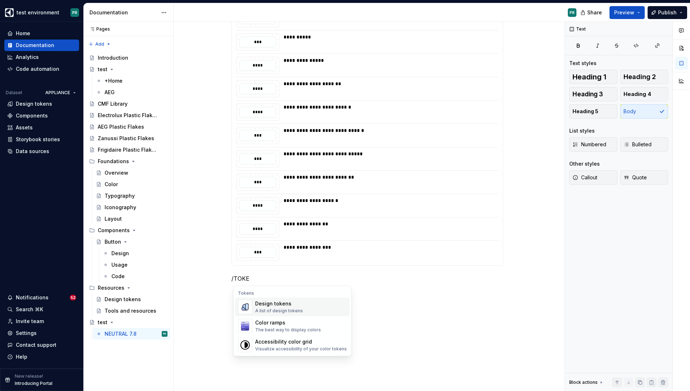
click at [297, 307] on div "Design tokens" at bounding box center [279, 303] width 48 height 7
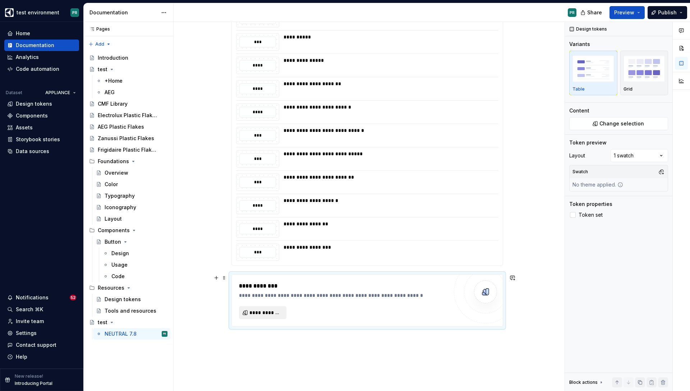
click at [271, 307] on button "**********" at bounding box center [262, 312] width 47 height 13
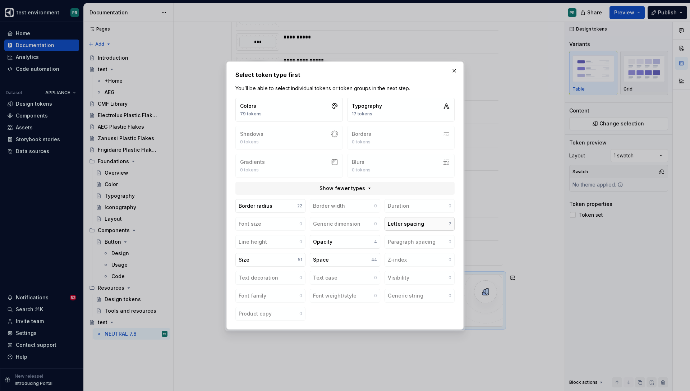
click at [416, 225] on div "Letter spacing" at bounding box center [406, 223] width 36 height 7
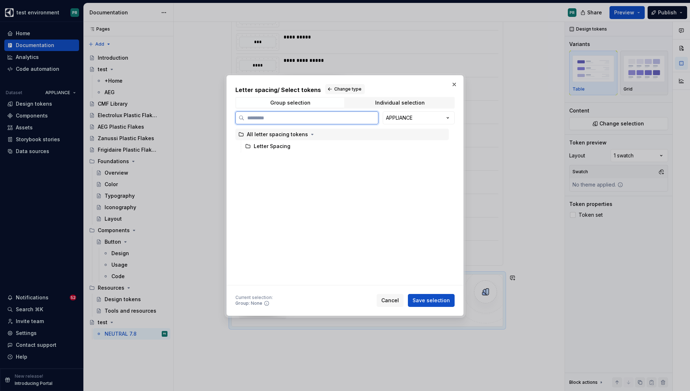
click at [293, 129] on div "All letter spacing tokens" at bounding box center [342, 135] width 214 height 12
click at [434, 302] on span "Save selection" at bounding box center [431, 300] width 37 height 7
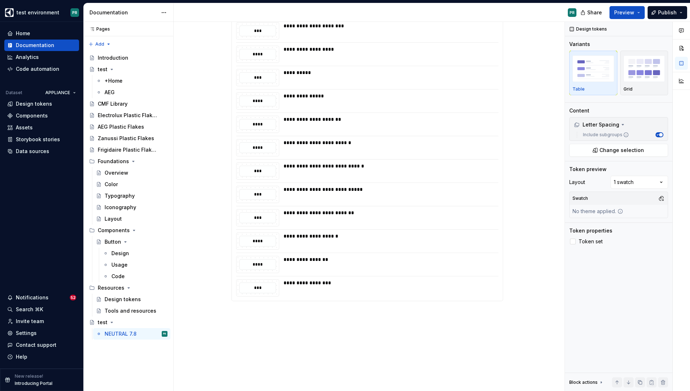
scroll to position [2734, 0]
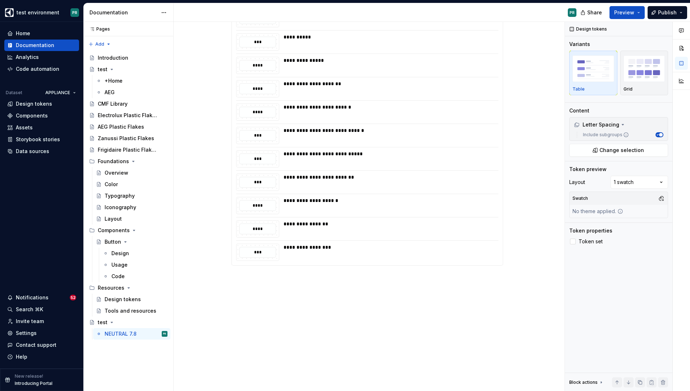
click at [307, 294] on div "**********" at bounding box center [369, 207] width 391 height 370
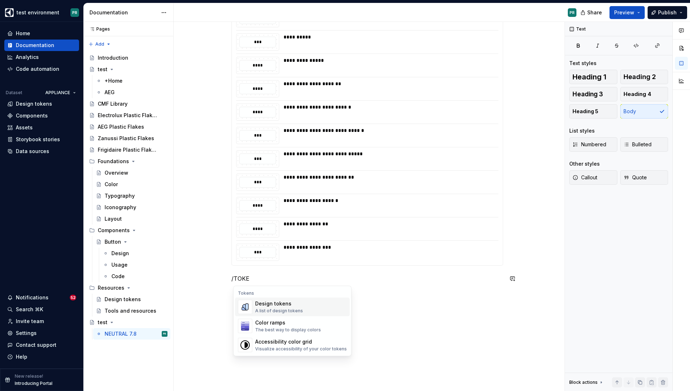
click at [262, 306] on div "Design tokens" at bounding box center [279, 303] width 48 height 7
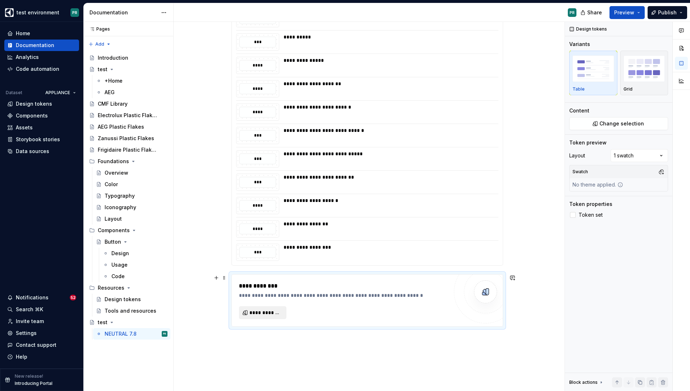
click at [263, 315] on span "**********" at bounding box center [265, 312] width 32 height 7
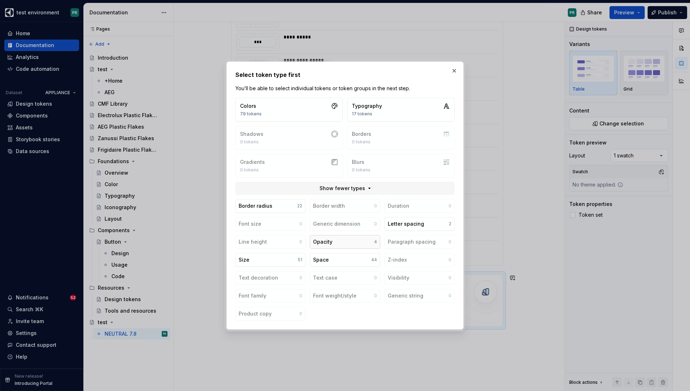
click at [348, 239] on button "Opacity 4" at bounding box center [345, 242] width 70 height 14
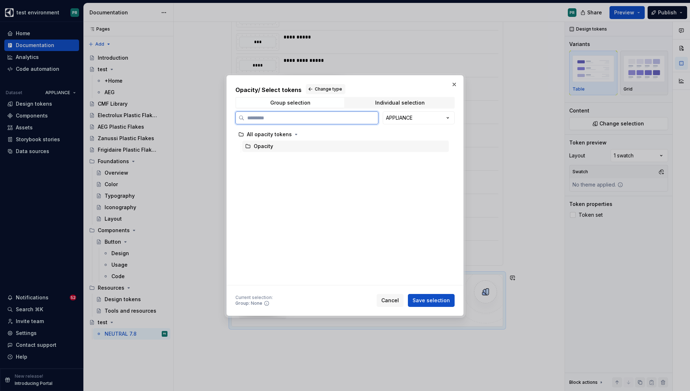
click at [325, 141] on div "Opacity" at bounding box center [345, 147] width 207 height 12
click at [328, 134] on div "All opacity tokens" at bounding box center [342, 135] width 214 height 12
click at [450, 301] on span "Save selection" at bounding box center [431, 300] width 37 height 7
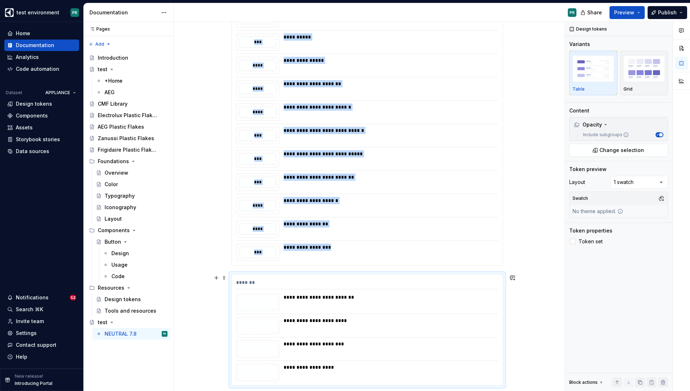
scroll to position [2854, 0]
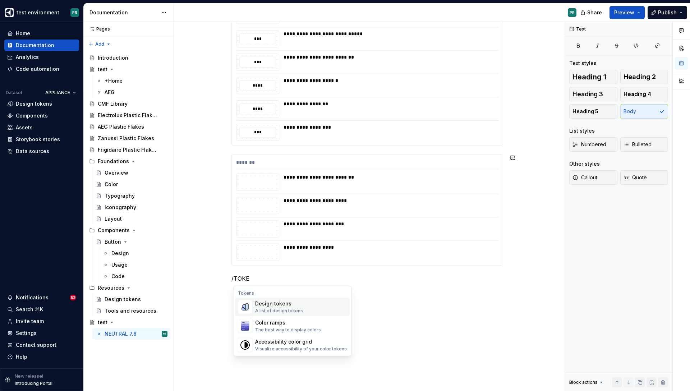
click at [289, 310] on div "A list of design tokens" at bounding box center [279, 311] width 48 height 6
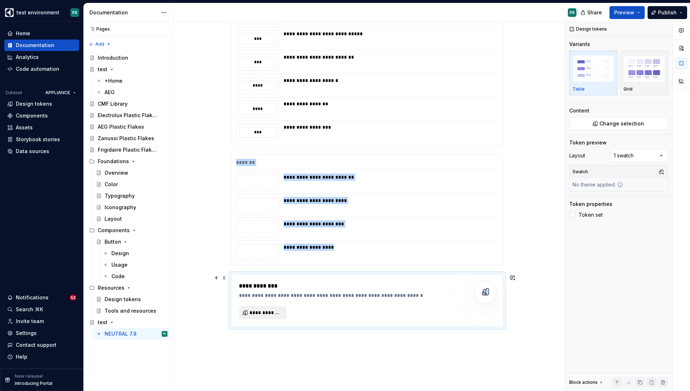
click at [279, 312] on span "**********" at bounding box center [265, 312] width 32 height 7
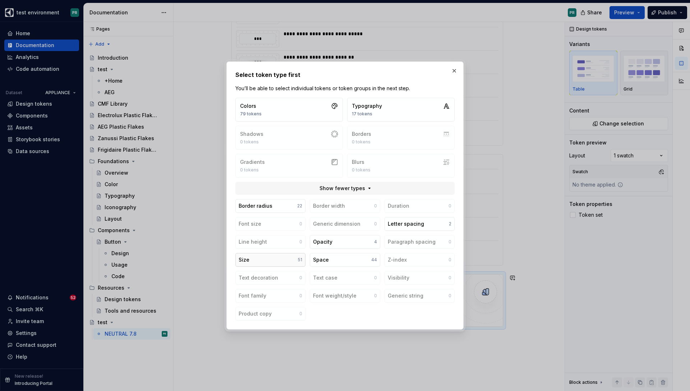
click at [278, 259] on button "Size 51" at bounding box center [270, 260] width 70 height 14
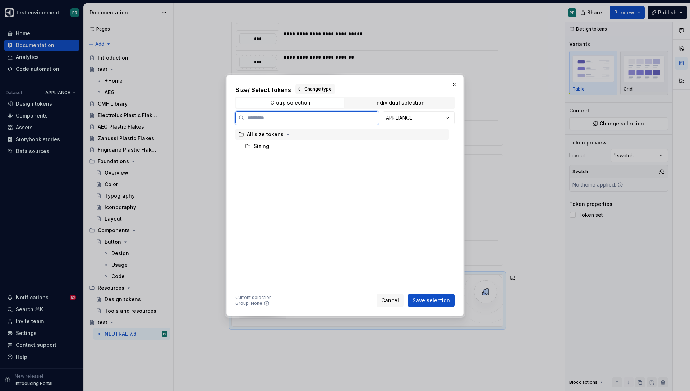
click at [298, 132] on div "All size tokens" at bounding box center [342, 135] width 214 height 12
click at [440, 293] on div "Current selection : Group: Size Cancel Save selection" at bounding box center [344, 299] width 219 height 16
click at [440, 297] on span "Save selection" at bounding box center [431, 300] width 37 height 7
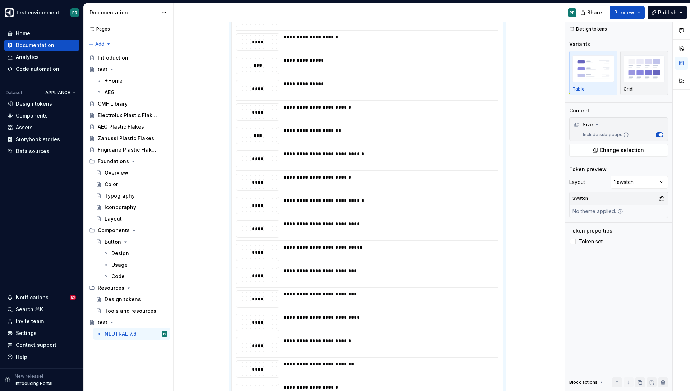
scroll to position [4073, 0]
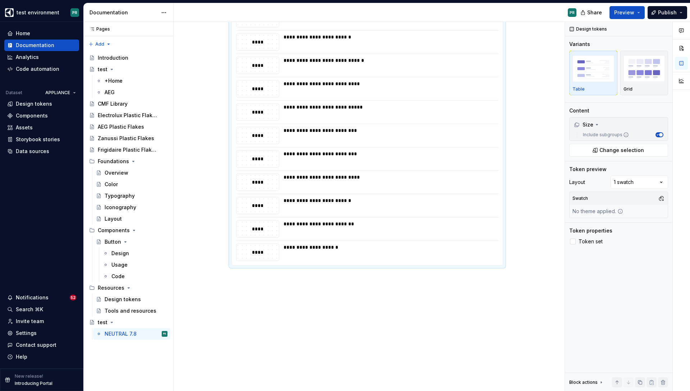
click at [330, 298] on div "**********" at bounding box center [369, 207] width 391 height 370
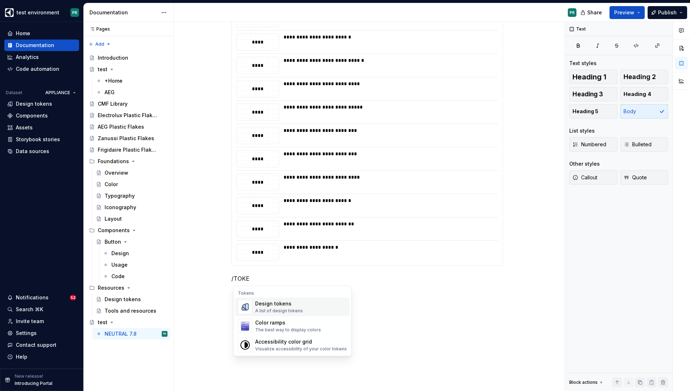
click at [283, 301] on div "Design tokens" at bounding box center [279, 303] width 48 height 7
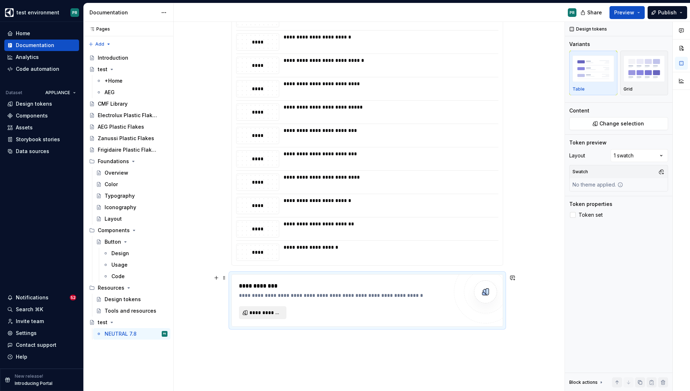
click at [269, 314] on span "**********" at bounding box center [265, 312] width 32 height 7
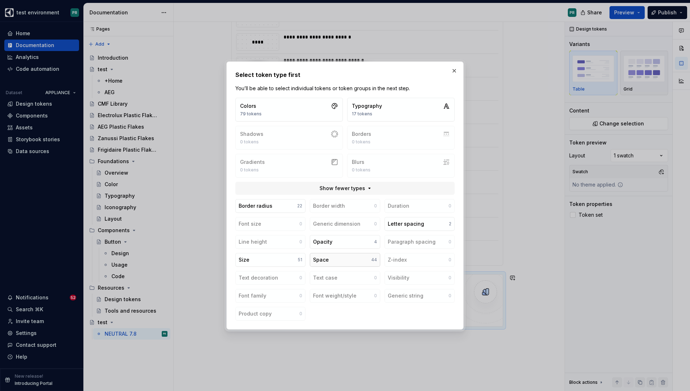
click at [333, 264] on button "Space 44" at bounding box center [345, 260] width 70 height 14
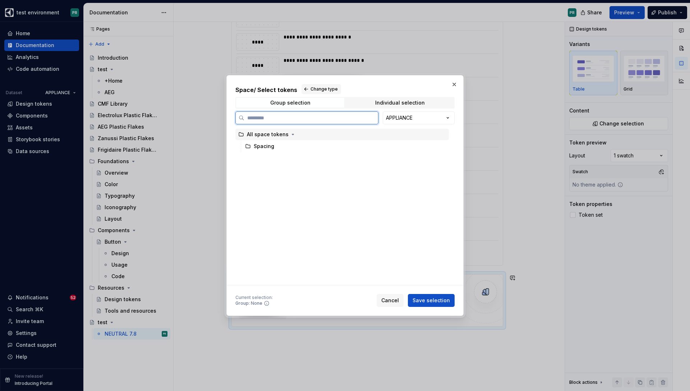
click at [325, 130] on div "All space tokens" at bounding box center [342, 135] width 214 height 12
click at [444, 298] on span "Save selection" at bounding box center [431, 300] width 37 height 7
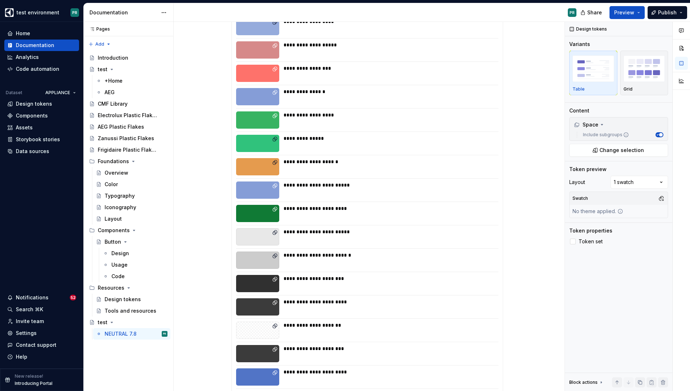
scroll to position [0, 0]
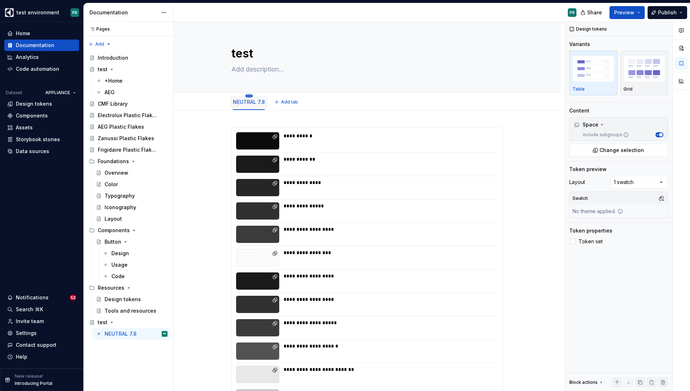
click at [251, 96] on html "test environment PR Home Documentation Analytics Code automation Dataset APPLIA…" at bounding box center [345, 195] width 690 height 391
click at [288, 115] on div "Duplicate tab" at bounding box center [289, 117] width 58 height 7
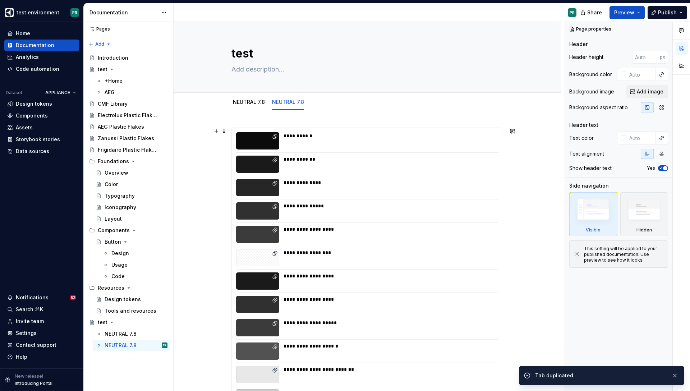
click at [335, 141] on div "**********" at bounding box center [389, 140] width 211 height 17
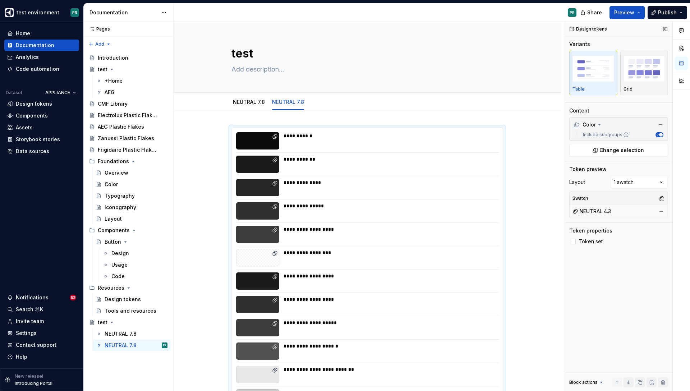
click at [584, 215] on div "NEUTRAL 4.3" at bounding box center [618, 211] width 95 height 10
click at [592, 210] on div "NEUTRAL 4.3" at bounding box center [592, 211] width 38 height 7
click at [663, 197] on button "button" at bounding box center [661, 198] width 10 height 10
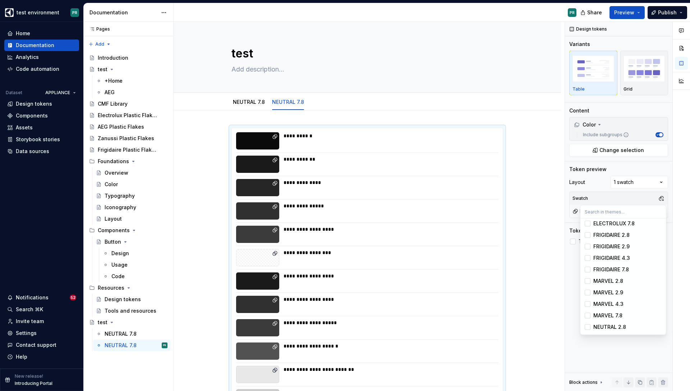
scroll to position [105, 0]
click at [589, 315] on div "Suggestions" at bounding box center [588, 316] width 6 height 6
click at [586, 302] on div "Suggestions" at bounding box center [588, 305] width 6 height 6
click at [621, 347] on div "Comments Open comments No comments yet Select ‘Comment’ from the block context …" at bounding box center [627, 207] width 125 height 370
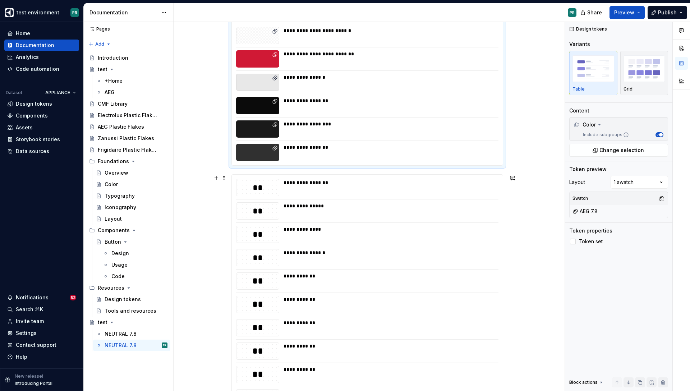
scroll to position [1830, 0]
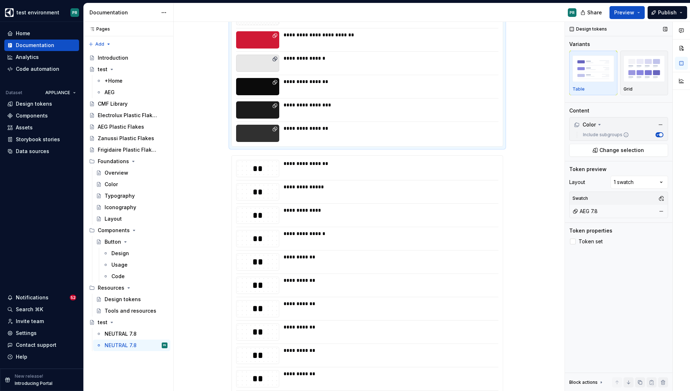
click at [586, 213] on div "AEG 7.8" at bounding box center [585, 211] width 25 height 7
click at [638, 184] on div "Comments Open comments No comments yet Select ‘Comment’ from the block context …" at bounding box center [627, 207] width 125 height 370
click at [637, 182] on div "Comments Open comments No comments yet Select ‘Comment’ from the block context …" at bounding box center [627, 207] width 125 height 370
click at [665, 198] on button "button" at bounding box center [661, 198] width 10 height 10
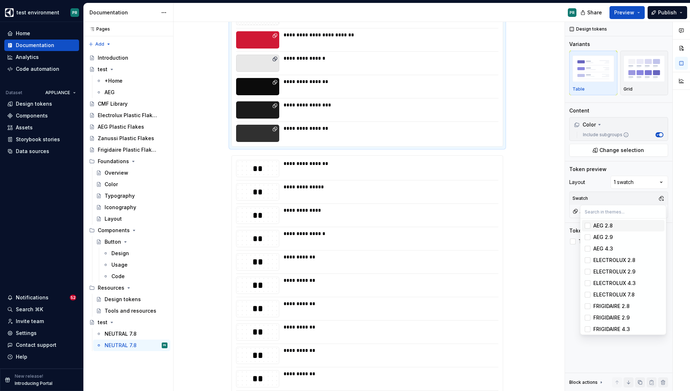
click at [586, 225] on div "Suggestions" at bounding box center [588, 226] width 6 height 6
click at [588, 316] on div "Suggestions" at bounding box center [588, 316] width 6 height 6
click at [623, 350] on div "Comments Open comments No comments yet Select ‘Comment’ from the block context …" at bounding box center [627, 207] width 125 height 370
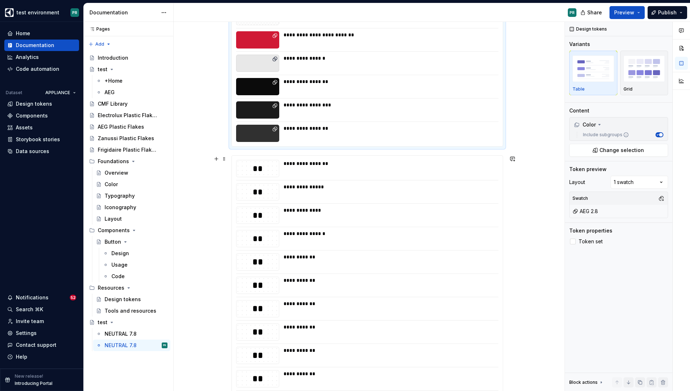
click at [464, 167] on div "**********" at bounding box center [389, 163] width 211 height 7
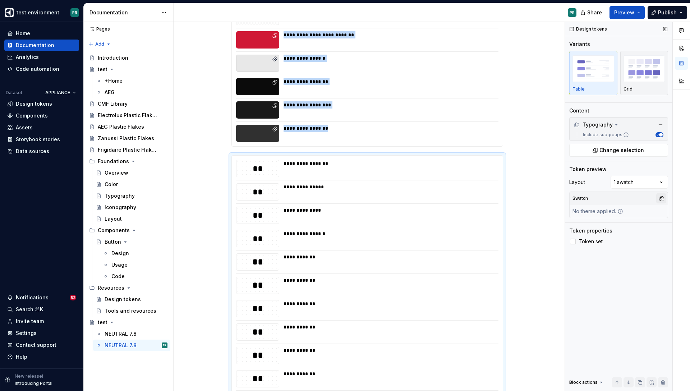
click at [661, 196] on button "button" at bounding box center [661, 198] width 10 height 10
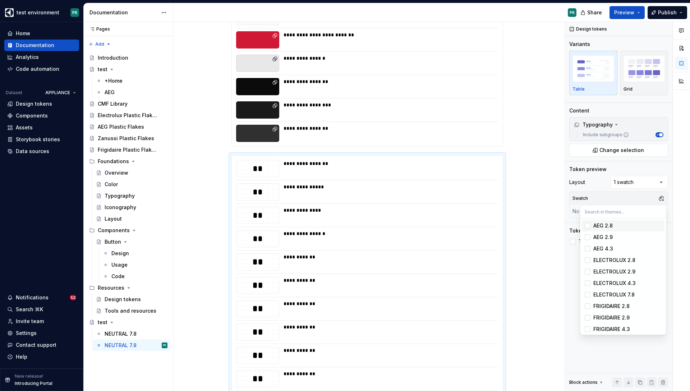
click at [590, 224] on div "Suggestions" at bounding box center [588, 226] width 6 height 6
click at [631, 345] on div "Comments Open comments No comments yet Select ‘Comment’ from the block context …" at bounding box center [627, 207] width 125 height 370
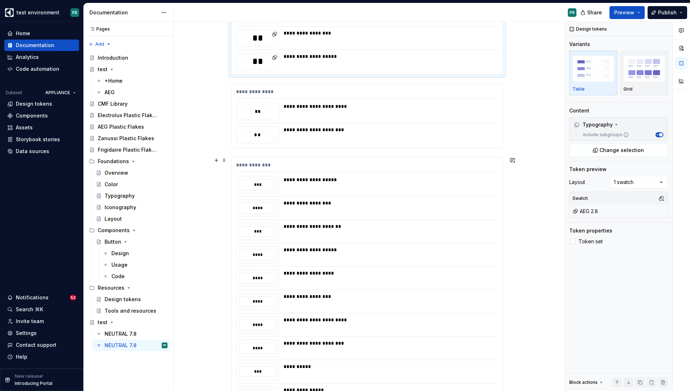
scroll to position [2312, 0]
click at [426, 114] on div "**********" at bounding box center [389, 110] width 211 height 17
click at [664, 199] on button "button" at bounding box center [661, 198] width 10 height 10
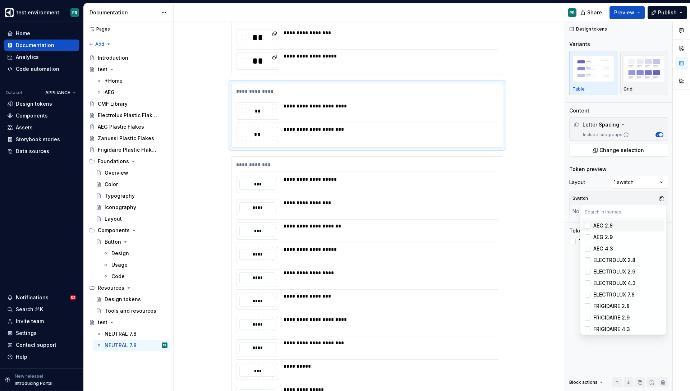
click at [586, 226] on div "Suggestions" at bounding box center [588, 226] width 6 height 6
click at [545, 216] on html "test environment PR Home Documentation Analytics Code automation Dataset APPLIA…" at bounding box center [345, 195] width 690 height 391
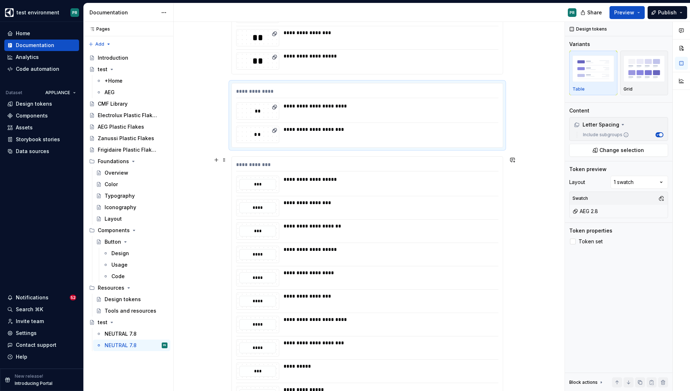
click at [663, 199] on button "button" at bounding box center [661, 198] width 10 height 10
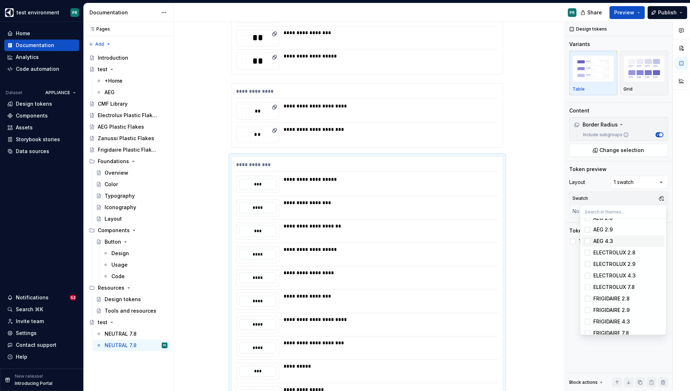
scroll to position [0, 0]
click at [586, 224] on div "Suggestions" at bounding box center [588, 226] width 6 height 6
click at [678, 191] on div at bounding box center [681, 207] width 17 height 370
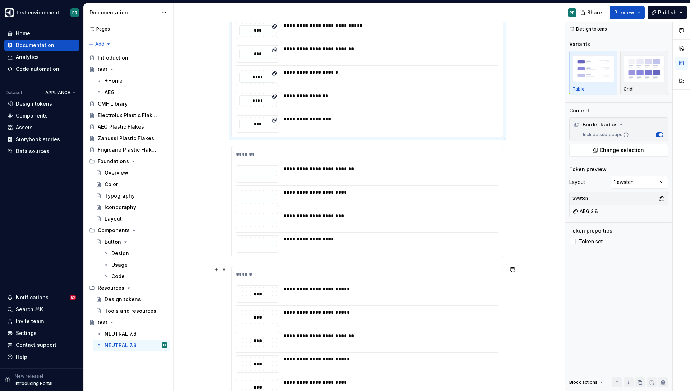
scroll to position [2861, 0]
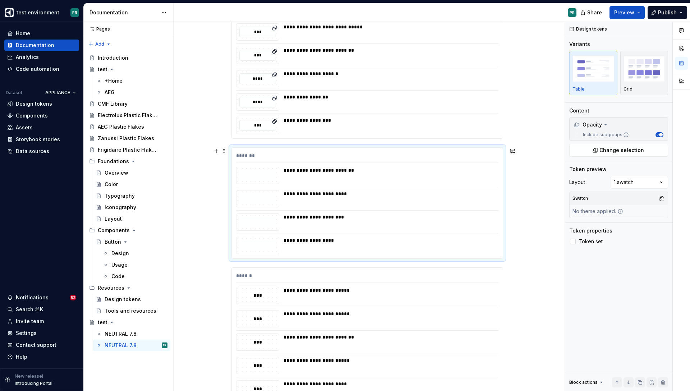
click at [465, 216] on div "**********" at bounding box center [389, 217] width 211 height 7
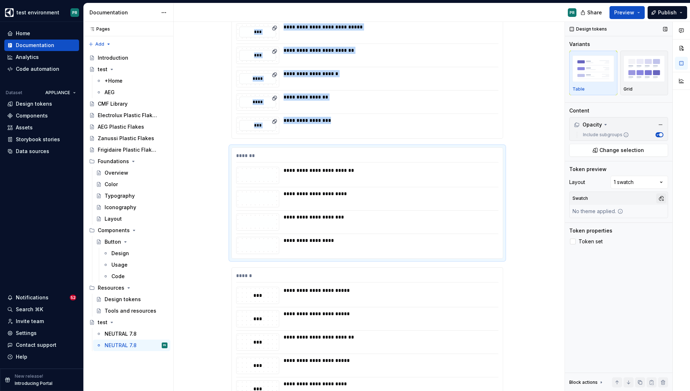
click at [663, 196] on button "button" at bounding box center [661, 198] width 10 height 10
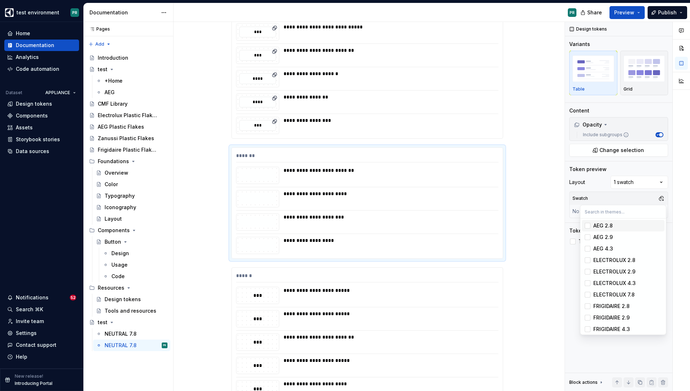
click at [588, 225] on div "Suggestions" at bounding box center [588, 226] width 6 height 6
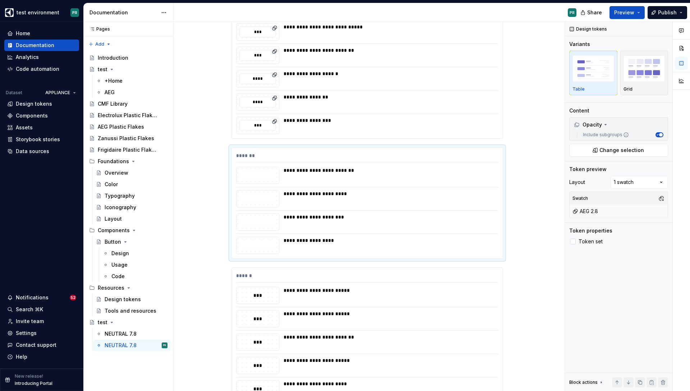
click at [526, 282] on html "test environment PR Home Documentation Analytics Code automation Dataset APPLIA…" at bounding box center [345, 195] width 690 height 391
click at [495, 278] on div "******" at bounding box center [367, 277] width 262 height 10
click at [661, 201] on button "button" at bounding box center [661, 198] width 10 height 10
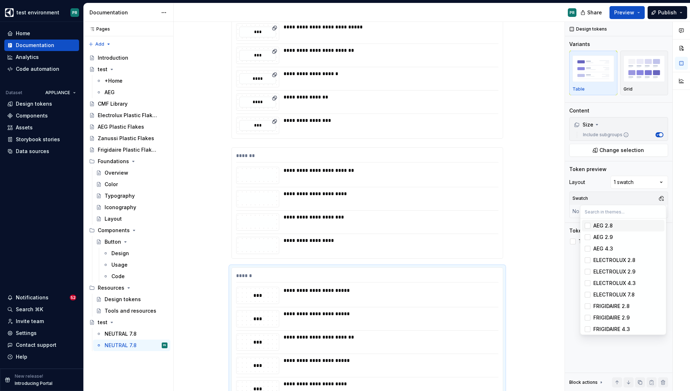
click at [612, 228] on div "AEG 2.8" at bounding box center [603, 225] width 19 height 7
click at [533, 302] on html "test environment PR Home Documentation Analytics Code automation Dataset APPLIA…" at bounding box center [345, 195] width 690 height 391
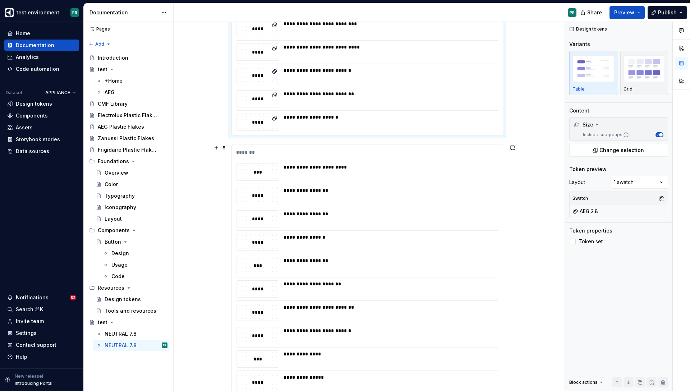
scroll to position [4203, 0]
click at [661, 197] on button "button" at bounding box center [661, 198] width 10 height 10
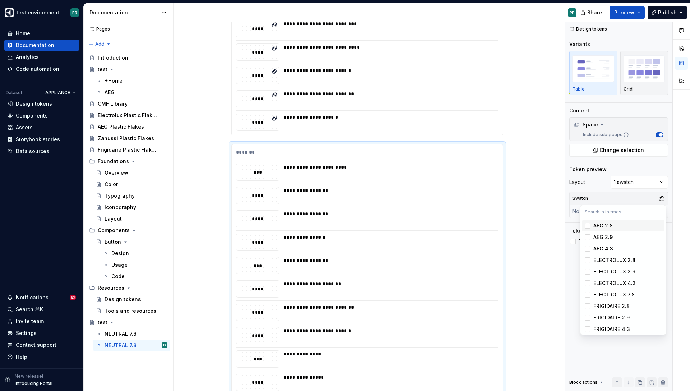
click at [595, 221] on span "AEG 2.8" at bounding box center [623, 226] width 83 height 12
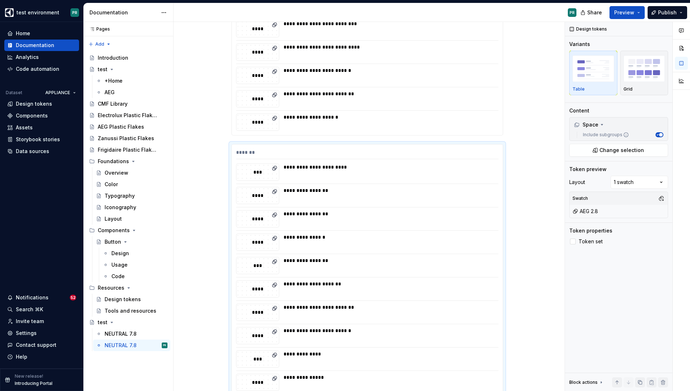
click at [527, 298] on html "test environment PR Home Documentation Analytics Code automation Dataset APPLIA…" at bounding box center [345, 195] width 690 height 391
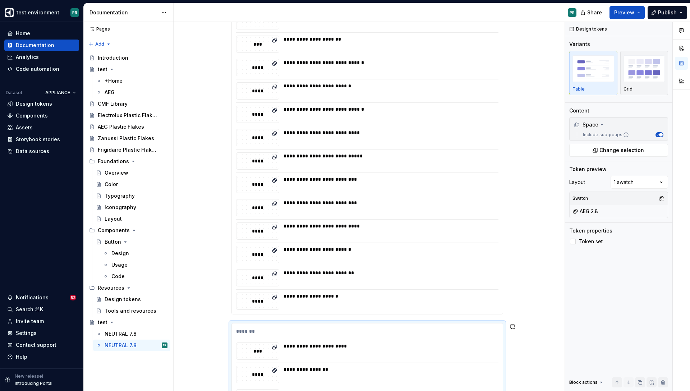
scroll to position [4017, 0]
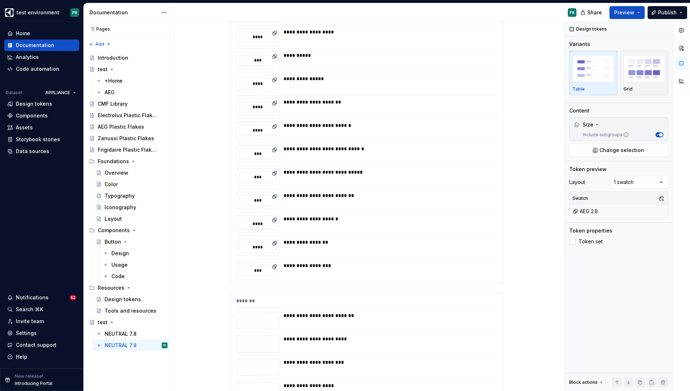
scroll to position [2720, 0]
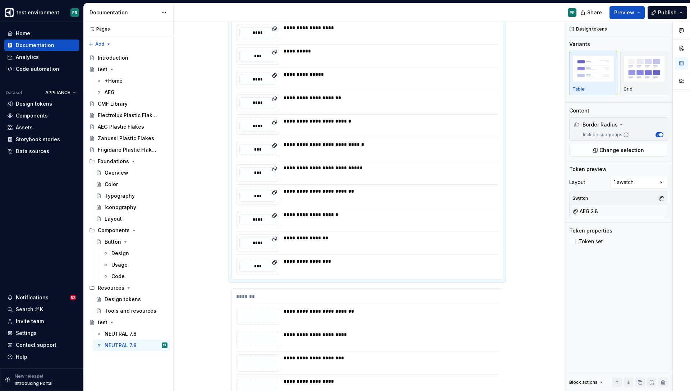
click at [447, 225] on div "**********" at bounding box center [389, 219] width 211 height 17
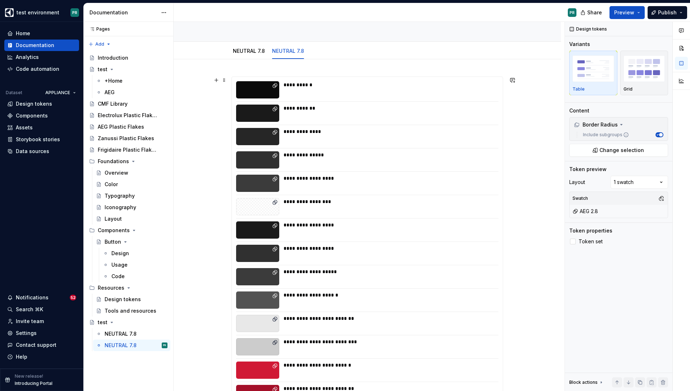
scroll to position [0, 0]
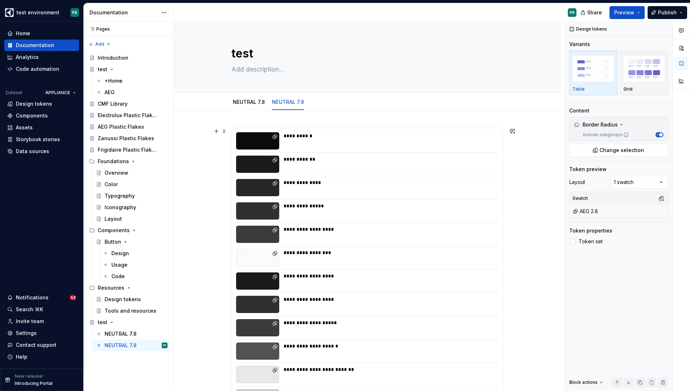
click at [469, 157] on div "**********" at bounding box center [389, 159] width 211 height 7
click at [661, 197] on button "button" at bounding box center [661, 198] width 10 height 10
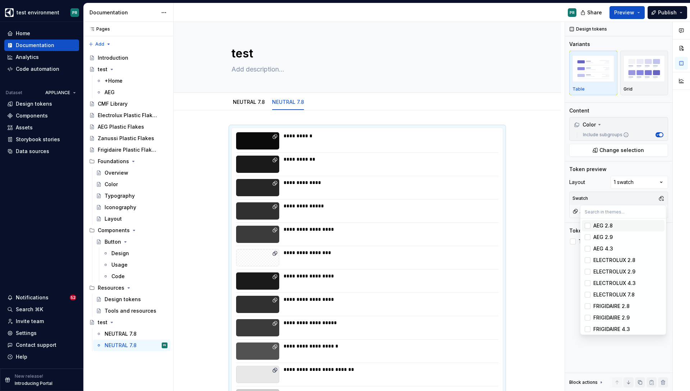
click at [591, 224] on span "AEG 2.8" at bounding box center [623, 226] width 83 height 12
click at [589, 280] on div "Suggestions" at bounding box center [588, 280] width 6 height 6
click at [635, 197] on div "Comments Open comments No comments yet Select ‘Comment’ from the block context …" at bounding box center [627, 207] width 125 height 370
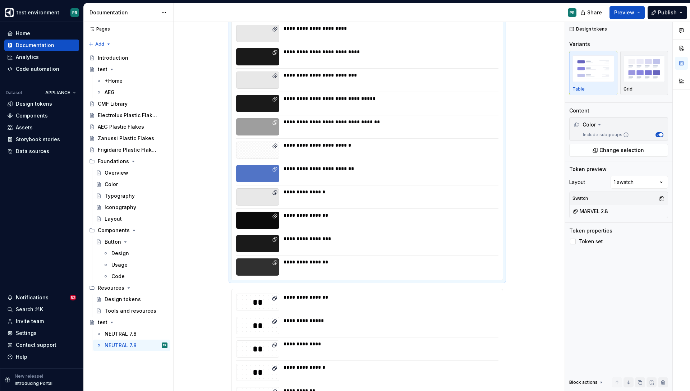
scroll to position [1716, 0]
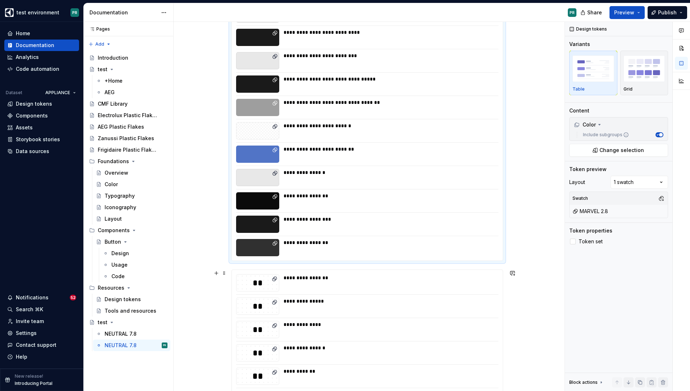
click at [356, 287] on div "**********" at bounding box center [389, 282] width 211 height 17
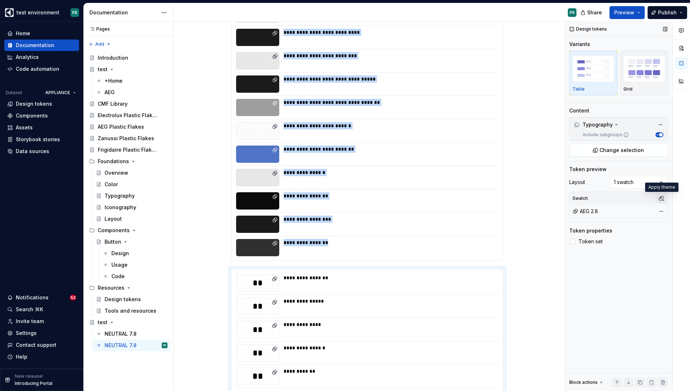
click at [662, 199] on button "button" at bounding box center [661, 198] width 10 height 10
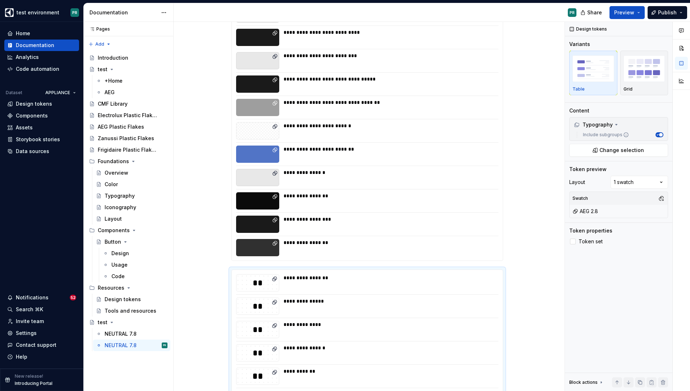
click at [536, 237] on html "test environment PR Home Documentation Analytics Code automation Dataset APPLIA…" at bounding box center [345, 195] width 690 height 391
click at [458, 239] on div "**********" at bounding box center [389, 242] width 211 height 7
click at [600, 209] on div "MARVEL 2.8" at bounding box center [591, 211] width 36 height 7
click at [665, 197] on button "button" at bounding box center [661, 198] width 10 height 10
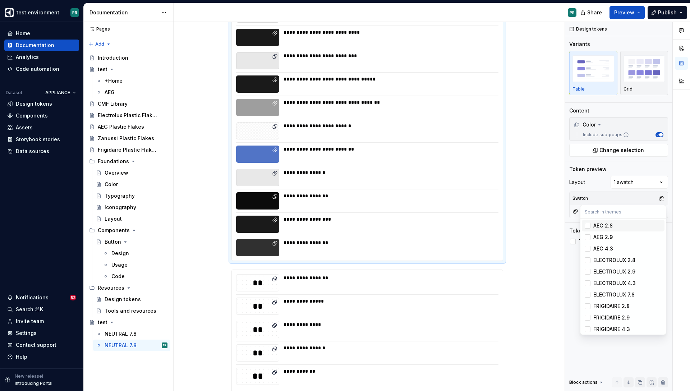
click at [589, 227] on div "Suggestions" at bounding box center [588, 226] width 6 height 6
click at [539, 284] on html "test environment PR Home Documentation Analytics Code automation Dataset APPLIA…" at bounding box center [345, 195] width 690 height 391
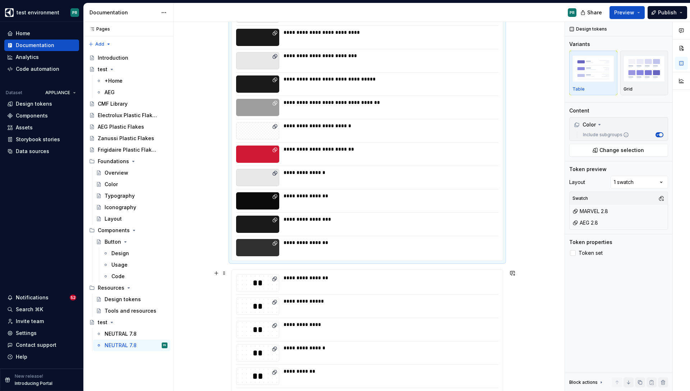
click at [461, 220] on div "**********" at bounding box center [389, 219] width 211 height 7
click at [660, 210] on button "button" at bounding box center [661, 211] width 10 height 10
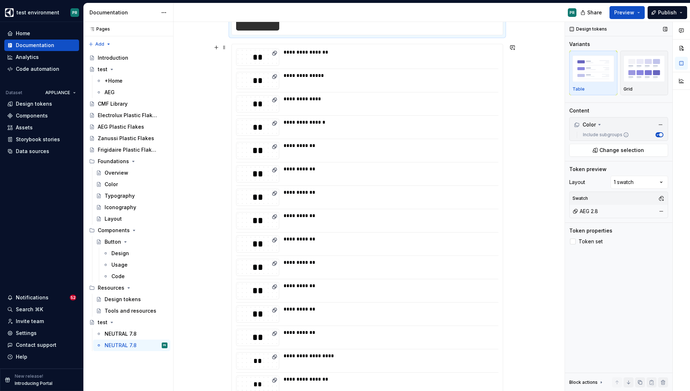
scroll to position [1908, 0]
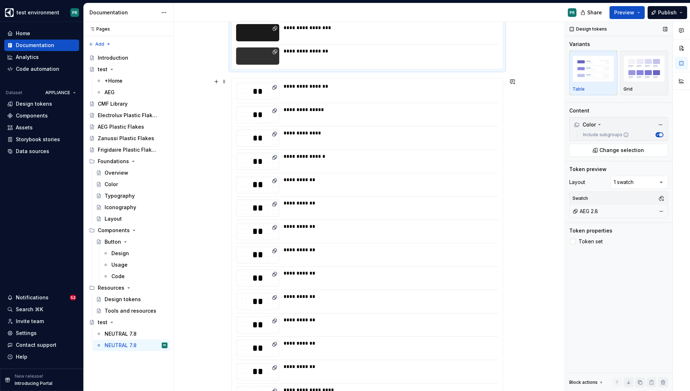
click at [445, 228] on div "**********" at bounding box center [389, 226] width 211 height 7
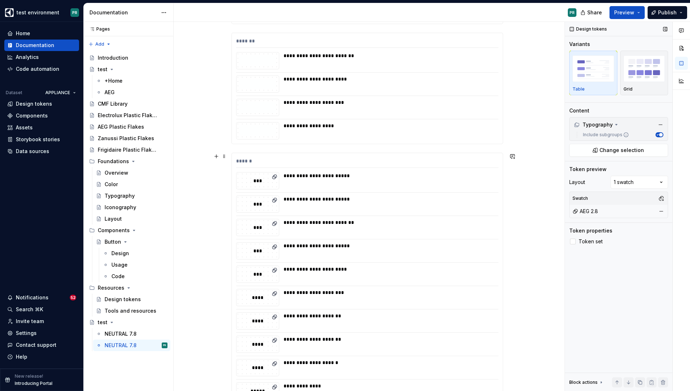
scroll to position [3023, 0]
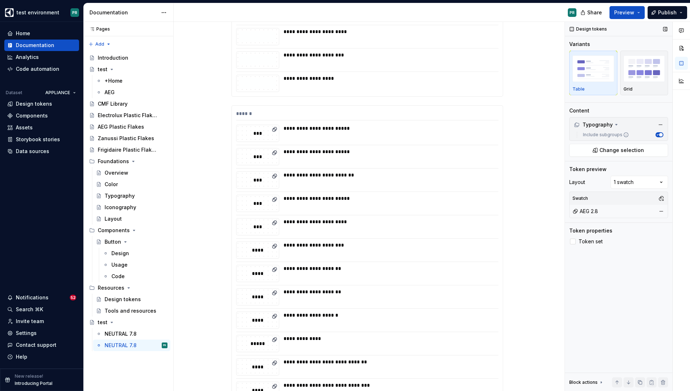
click at [436, 80] on div "**********" at bounding box center [389, 78] width 211 height 7
click at [450, 242] on div "**********" at bounding box center [389, 245] width 211 height 7
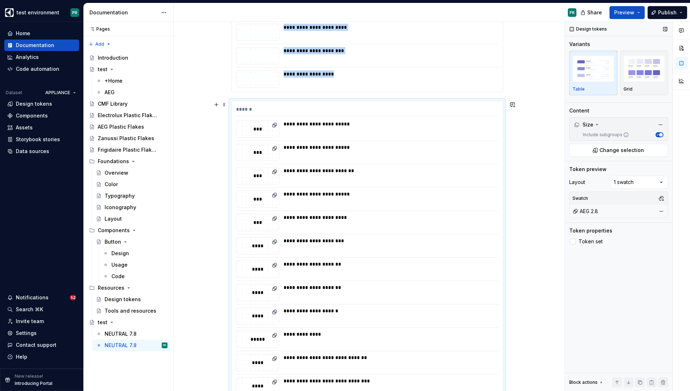
scroll to position [3030, 0]
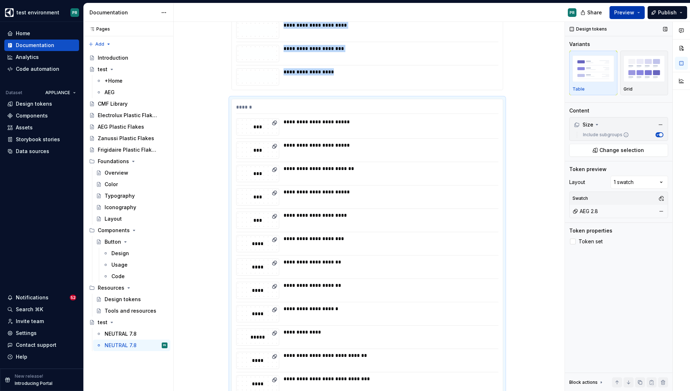
click at [634, 15] on span "Preview" at bounding box center [624, 12] width 20 height 7
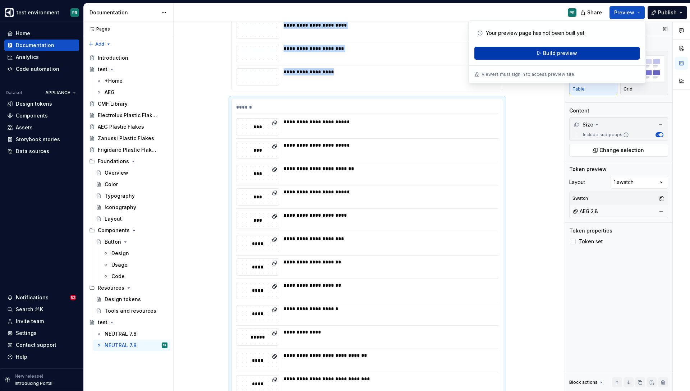
click at [543, 52] on button "Build preview" at bounding box center [557, 53] width 165 height 13
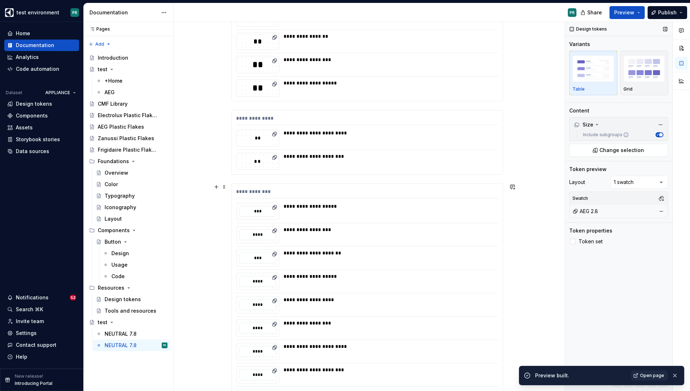
scroll to position [2285, 0]
click at [641, 371] on link "Open page" at bounding box center [649, 376] width 36 height 10
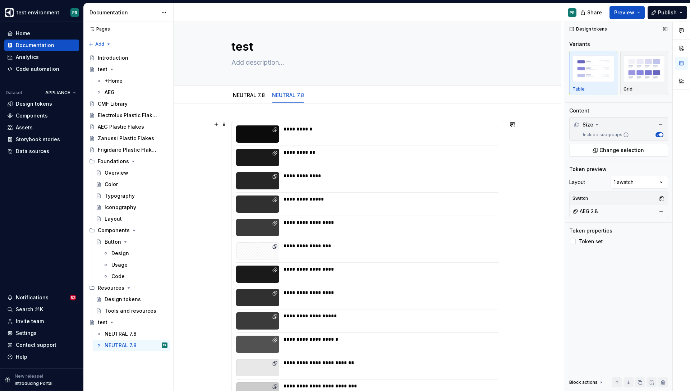
scroll to position [0, 0]
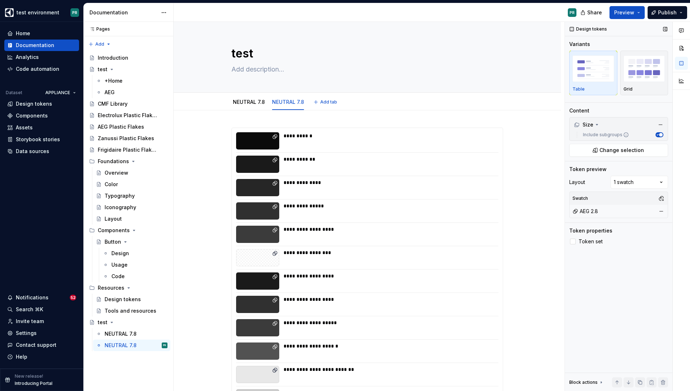
click at [380, 105] on div "NEUTRAL 7.8 NEUTRAL 7.8 Add tab" at bounding box center [367, 102] width 280 height 16
click at [297, 101] on link "NEUTRAL 7.8" at bounding box center [288, 102] width 32 height 6
click at [289, 94] on div "NEUTRAL 7.8" at bounding box center [288, 101] width 38 height 15
click at [288, 93] on div "NEUTRAL 7.8 NEUTRAL 7.8 Add tab" at bounding box center [368, 102] width 388 height 18
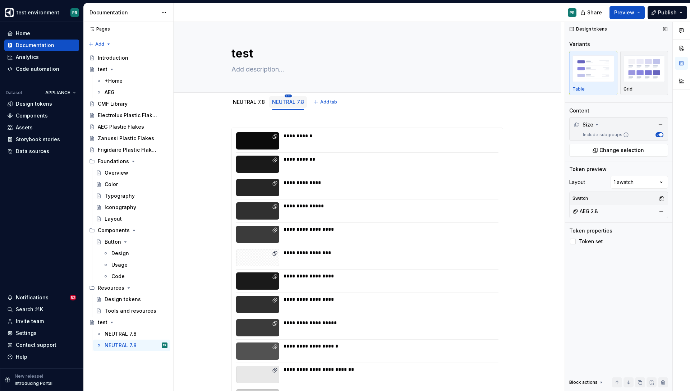
click at [289, 96] on html "test environment PR Home Documentation Analytics Code automation Dataset APPLIA…" at bounding box center [345, 195] width 690 height 391
type textarea "*"
click at [320, 107] on div "Rename tab" at bounding box center [322, 106] width 47 height 7
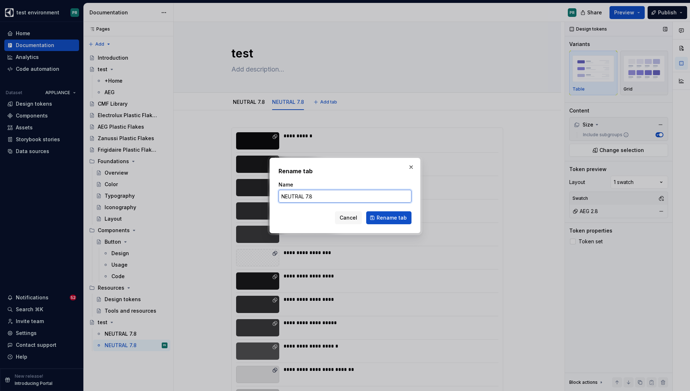
click at [325, 191] on input "NEUTRAL 7.8" at bounding box center [345, 196] width 133 height 13
click at [319, 197] on input "NEUTRAL 7.8" at bounding box center [345, 196] width 133 height 13
type input "NEUTRAL 2.8"
click at [385, 215] on span "Rename tab" at bounding box center [392, 217] width 30 height 7
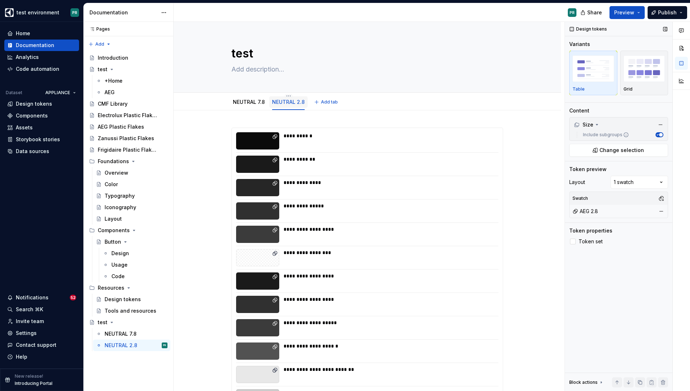
click at [288, 98] on div "NEUTRAL 2.8" at bounding box center [288, 102] width 33 height 9
click at [290, 95] on html "test environment PR Home Documentation Analytics Code automation Dataset APPLIA…" at bounding box center [345, 195] width 690 height 391
click at [303, 106] on div "Rename tab" at bounding box center [322, 106] width 47 height 7
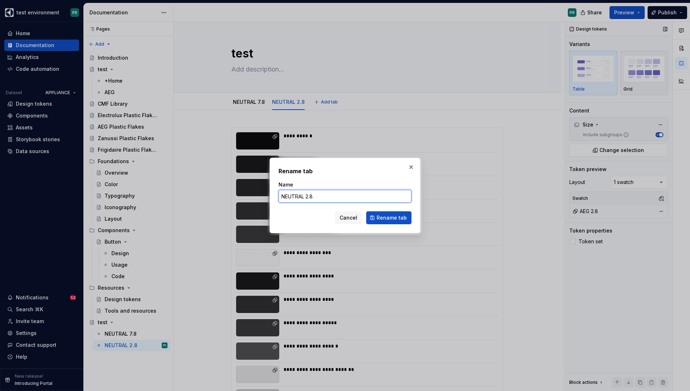
click at [292, 198] on input "NEUTRAL 2.8" at bounding box center [345, 196] width 133 height 13
type textarea "*"
click at [292, 198] on input "NEUTRAL 2.8" at bounding box center [345, 196] width 133 height 13
type input "AEG 2.8"
click at [381, 214] on span "Rename tab" at bounding box center [392, 217] width 30 height 7
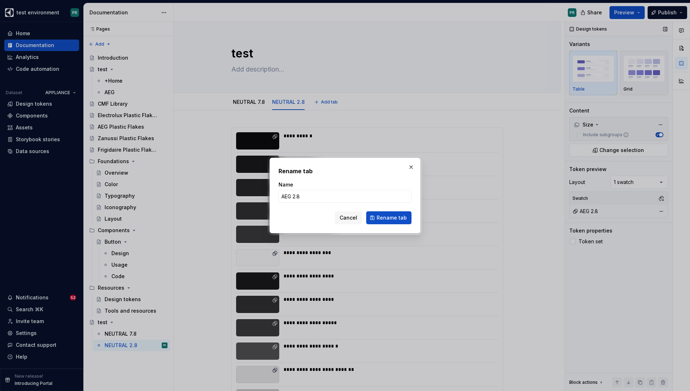
click at [384, 214] on div "**********" at bounding box center [389, 210] width 211 height 17
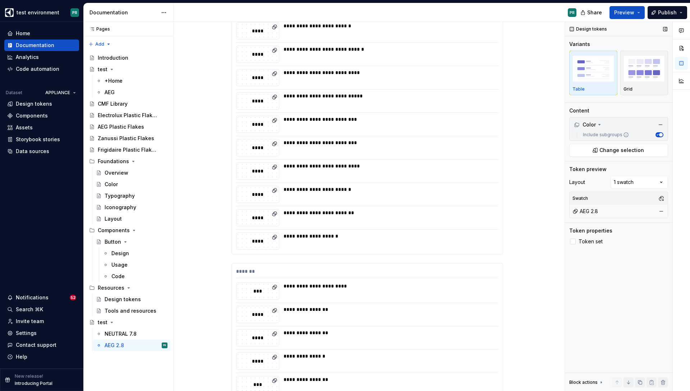
scroll to position [4020, 0]
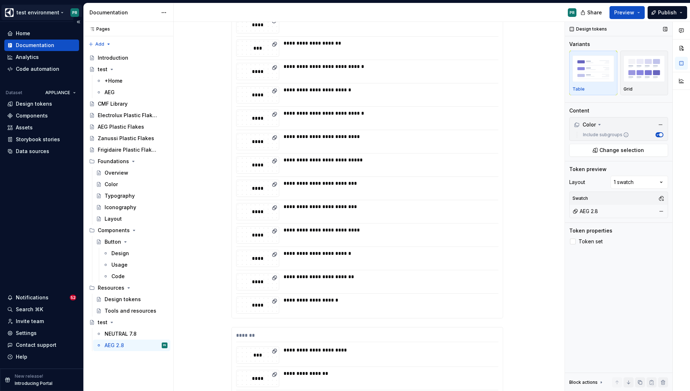
click at [59, 13] on html "test environment PR Home Documentation Analytics Code automation Dataset APPLIA…" at bounding box center [345, 195] width 690 height 391
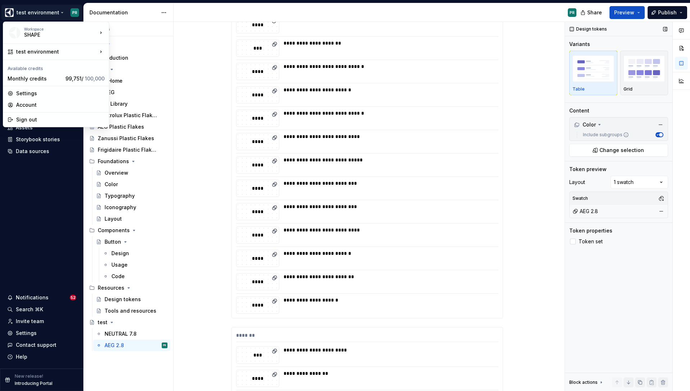
type textarea "*"
click at [42, 187] on html "test environment PR Home Documentation Analytics Code automation Dataset APPLIA…" at bounding box center [345, 195] width 690 height 391
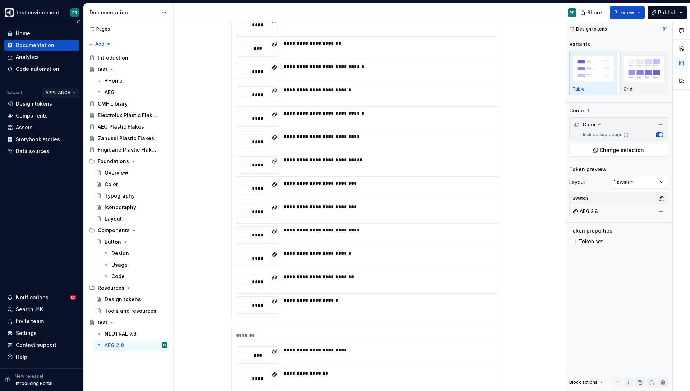
click at [73, 88] on html "test environment PR Home Documentation Analytics Code automation Dataset APPLIA…" at bounding box center [345, 195] width 690 height 391
click at [54, 12] on html "test environment PR Home Documentation Analytics Code automation Dataset APPLIA…" at bounding box center [345, 195] width 690 height 391
click at [58, 14] on html "test environment PR Home Documentation Analytics Code automation Dataset APPLIA…" at bounding box center [345, 195] width 690 height 391
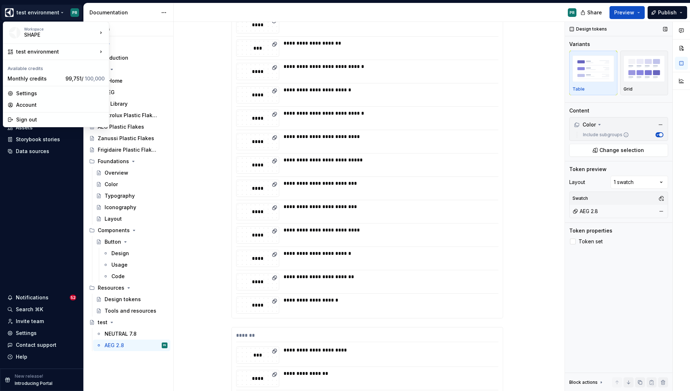
click at [59, 14] on html "test environment PR Home Documentation Analytics Code automation Dataset APPLIA…" at bounding box center [345, 195] width 690 height 391
click at [59, 13] on html "test environment PR Home Documentation Analytics Code automation Dataset APPLIA…" at bounding box center [345, 195] width 690 height 391
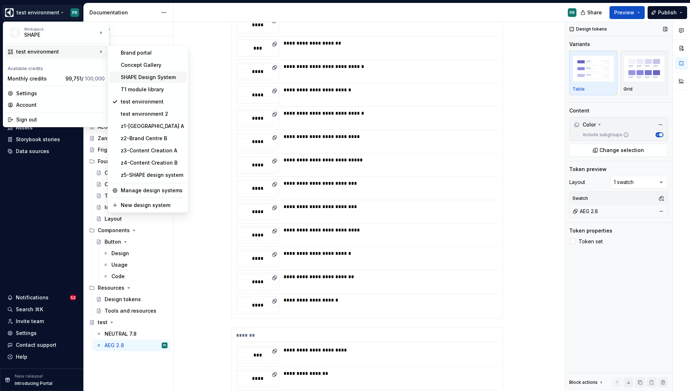
click at [152, 77] on div "SHAPE Design System" at bounding box center [152, 77] width 63 height 7
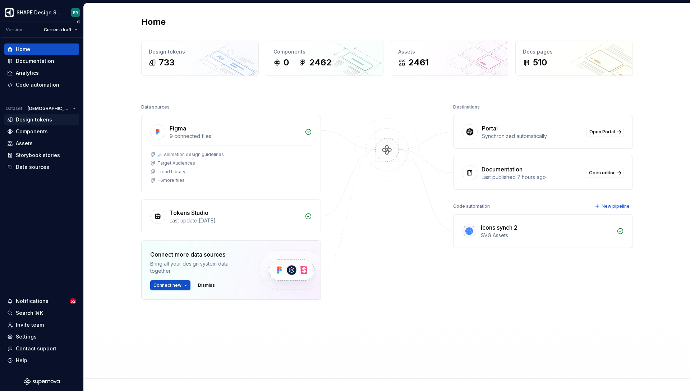
click at [44, 118] on div "Design tokens" at bounding box center [34, 119] width 36 height 7
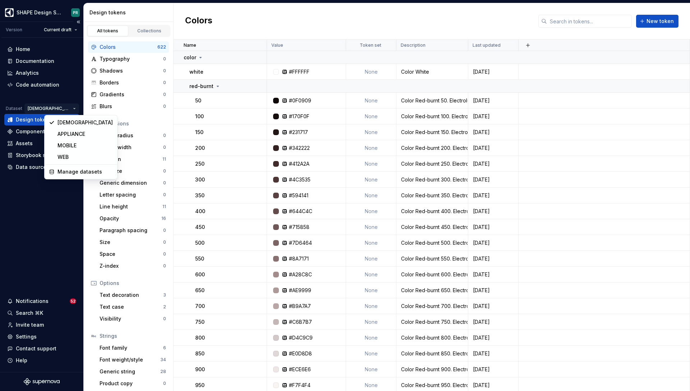
click at [66, 107] on html "SHAPE Design System PR Version Current draft Home Documentation Analytics Code …" at bounding box center [345, 195] width 690 height 391
click at [78, 133] on div "APPLIANCE" at bounding box center [85, 134] width 55 height 7
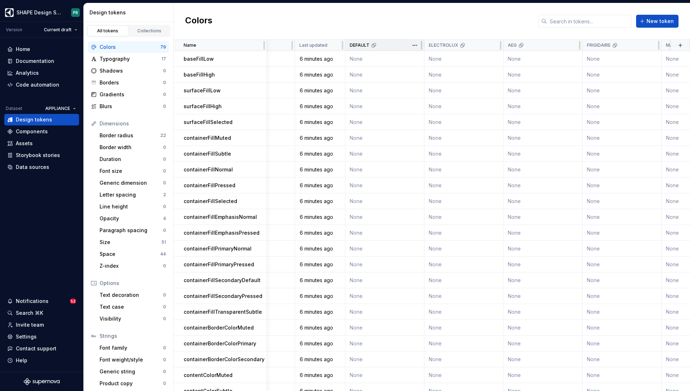
scroll to position [0, 174]
click at [416, 45] on html "SHAPE Design System PR Version Current draft Home Documentation Analytics Code …" at bounding box center [345, 195] width 690 height 391
click at [422, 99] on div "Delete theme" at bounding box center [441, 101] width 61 height 12
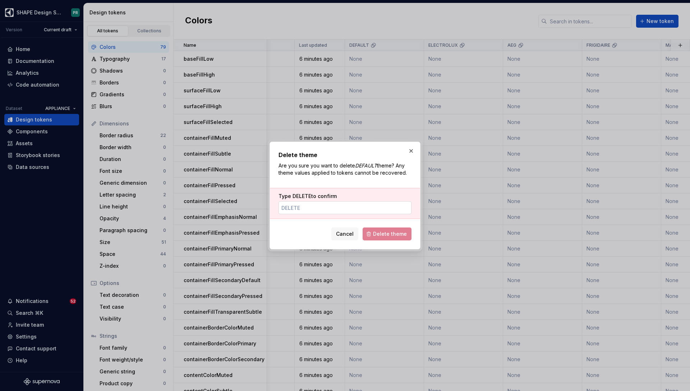
click at [379, 206] on input "Type DELETE to confirm" at bounding box center [345, 207] width 133 height 13
type input "delete"
click at [375, 234] on span "Delete theme" at bounding box center [390, 233] width 34 height 7
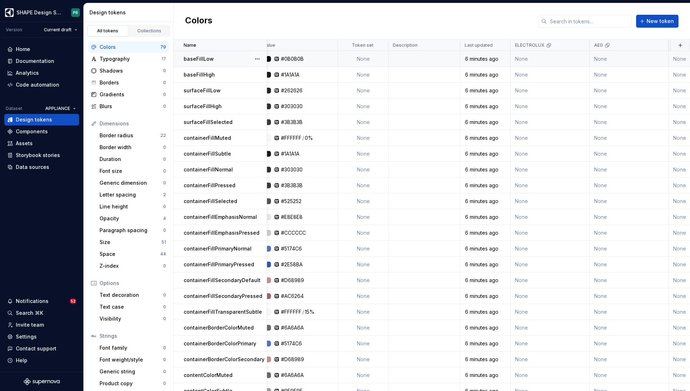
scroll to position [0, 0]
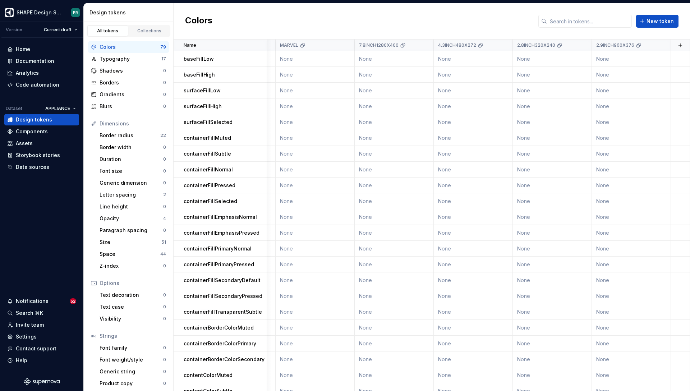
scroll to position [0, 480]
click at [661, 44] on html "SHAPE Design System PR Version Current draft Home Documentation Analytics Code …" at bounding box center [345, 195] width 690 height 391
click at [647, 102] on span "Delete theme" at bounding box center [662, 100] width 47 height 7
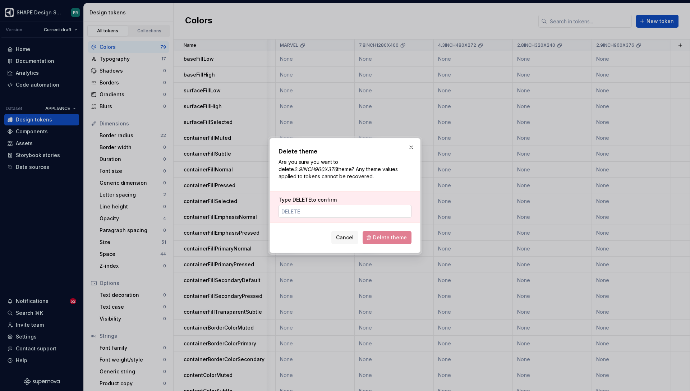
click at [362, 212] on input "Type DELETE to confirm" at bounding box center [345, 211] width 133 height 13
type input "s"
type input "delete"
click at [408, 238] on button "Delete theme" at bounding box center [387, 237] width 49 height 13
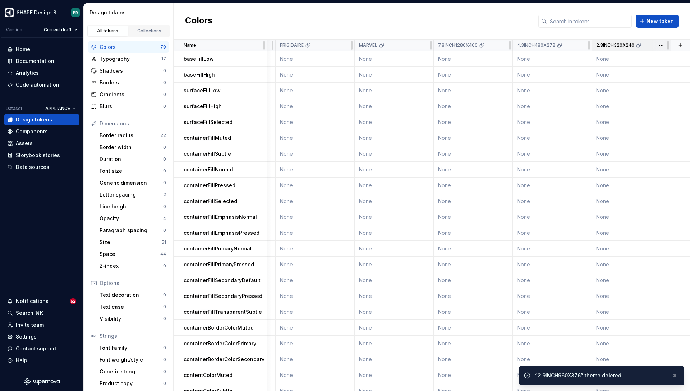
scroll to position [0, 401]
click at [660, 45] on html "SHAPE Design System PR Version Current draft Home Documentation Analytics Code …" at bounding box center [345, 195] width 690 height 391
click at [645, 99] on span "Delete theme" at bounding box center [662, 100] width 47 height 7
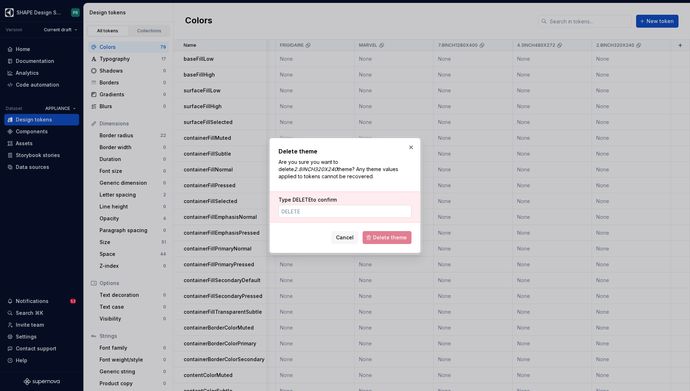
click at [361, 209] on input "Type DELETE to confirm" at bounding box center [345, 211] width 133 height 13
paste input "delete"
type input "delete"
click at [399, 237] on span "Delete theme" at bounding box center [390, 237] width 34 height 7
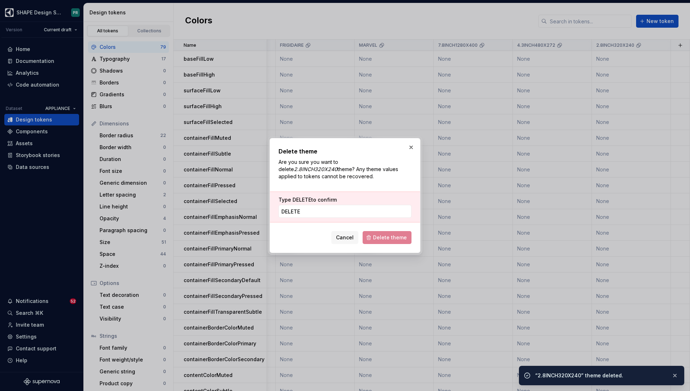
scroll to position [0, 322]
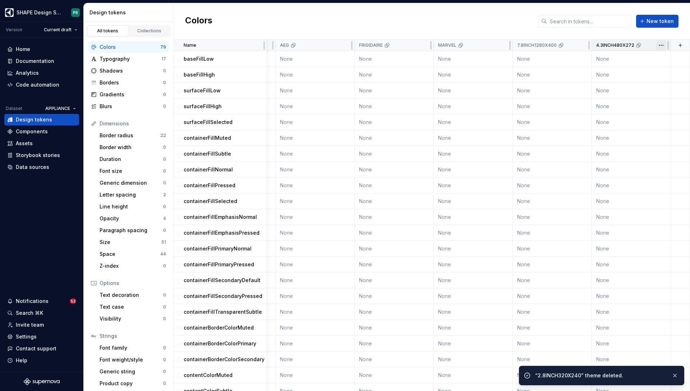
click at [661, 46] on html "SHAPE Design System PR Version Current draft Home Documentation Analytics Code …" at bounding box center [345, 195] width 690 height 391
click at [647, 99] on span "Delete theme" at bounding box center [662, 100] width 47 height 7
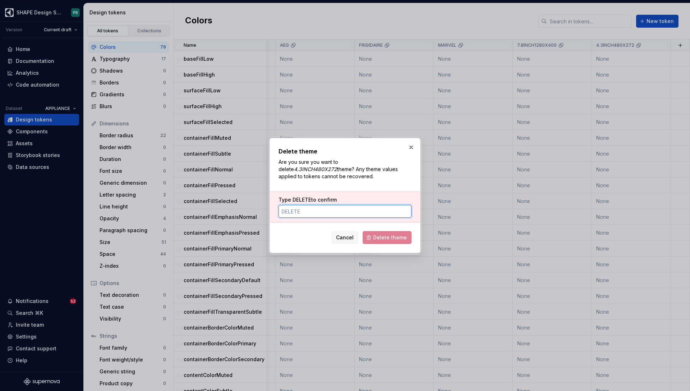
click at [368, 214] on input "Type DELETE to confirm" at bounding box center [345, 211] width 133 height 13
paste input "delete"
type input "delete"
click at [395, 235] on span "Delete theme" at bounding box center [390, 237] width 34 height 7
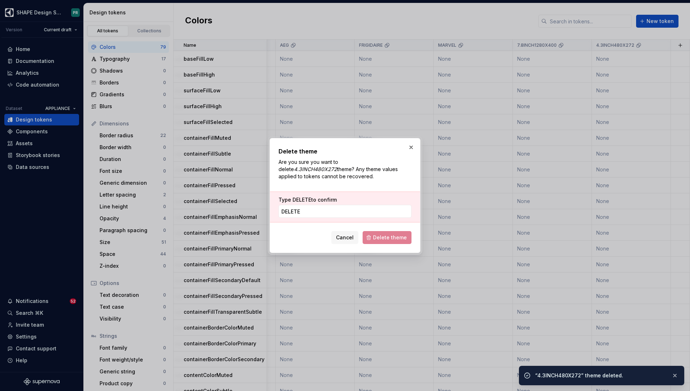
scroll to position [0, 243]
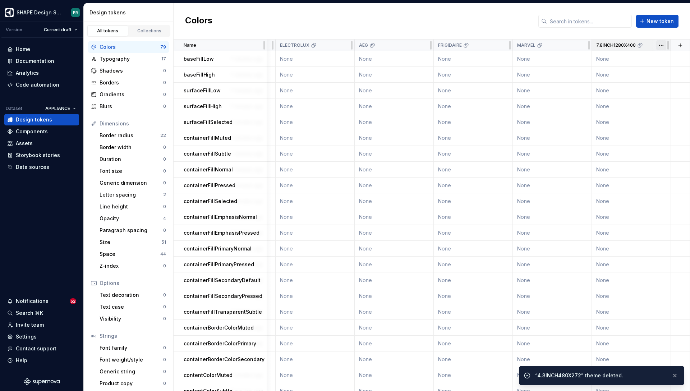
click at [662, 46] on html "SHAPE Design System PR Version Current draft Home Documentation Analytics Code …" at bounding box center [345, 195] width 690 height 391
click at [641, 99] on span "Delete theme" at bounding box center [662, 100] width 47 height 7
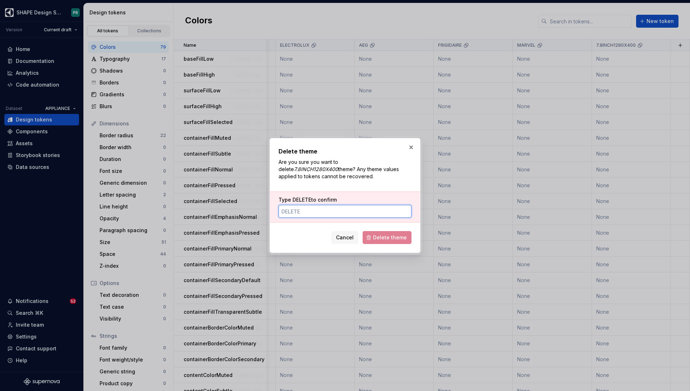
click at [370, 214] on input "Type DELETE to confirm" at bounding box center [345, 211] width 133 height 13
paste input "delete"
type input "delete"
click at [394, 235] on span "Delete theme" at bounding box center [390, 237] width 34 height 7
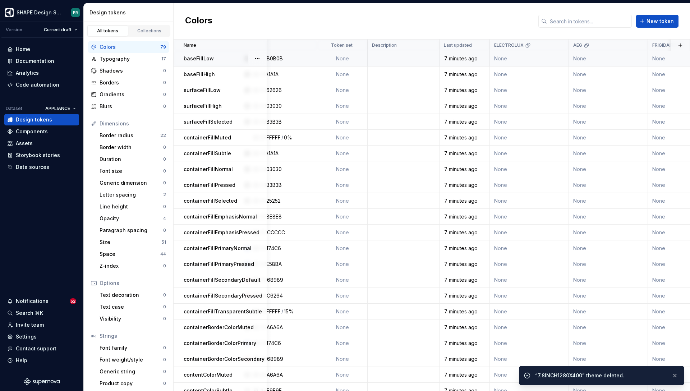
scroll to position [0, 0]
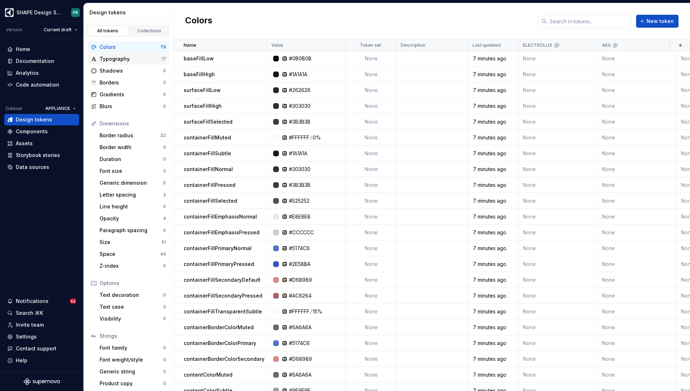
click at [147, 57] on div "Typography" at bounding box center [131, 58] width 62 height 7
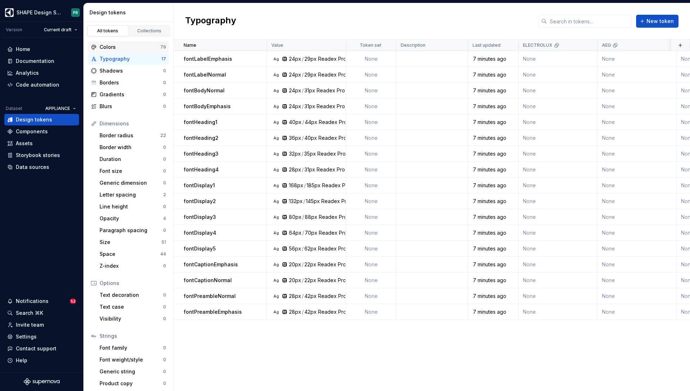
click at [131, 48] on div "Colors" at bounding box center [130, 47] width 61 height 7
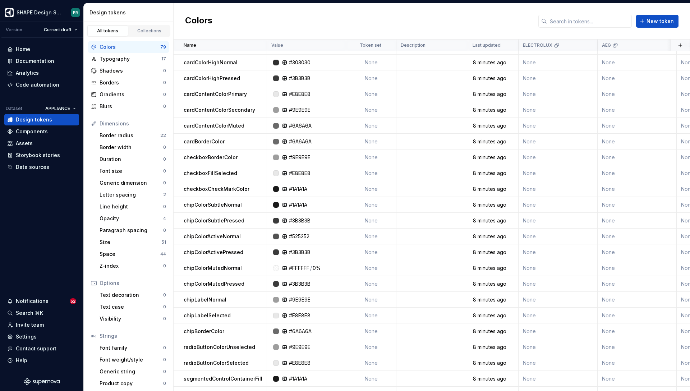
scroll to position [922, 0]
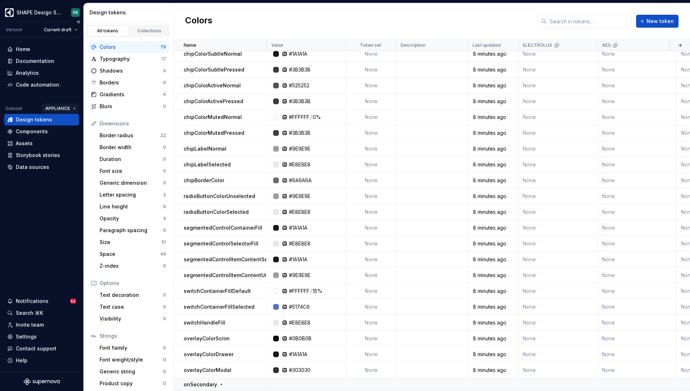
click at [72, 109] on html "SHAPE Design System PR Version Current draft Home Documentation Analytics Code …" at bounding box center [345, 195] width 690 height 391
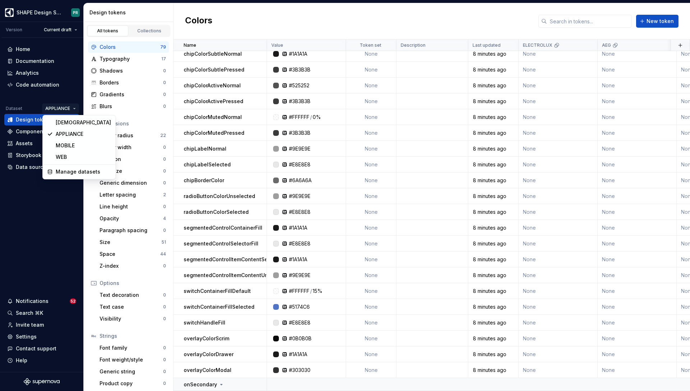
click at [24, 118] on html "SHAPE Design System PR Version Current draft Home Documentation Analytics Code …" at bounding box center [345, 195] width 690 height 391
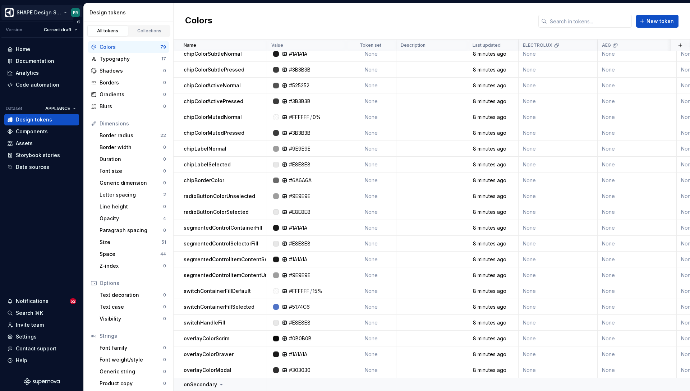
click at [59, 14] on html "SHAPE Design System PR Version Current draft Home Documentation Analytics Code …" at bounding box center [345, 195] width 690 height 391
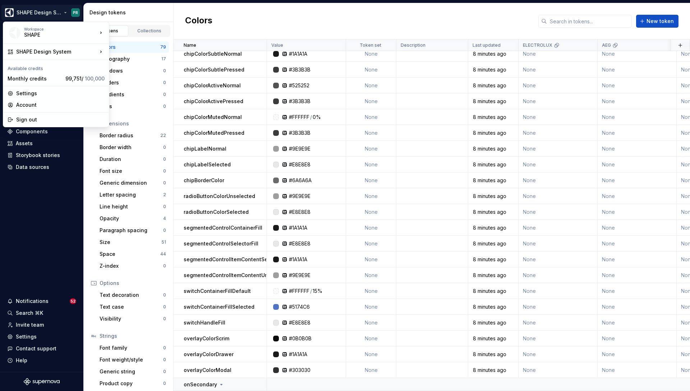
click at [326, 18] on html "SHAPE Design System PR Version Current draft Home Documentation Analytics Code …" at bounding box center [345, 195] width 690 height 391
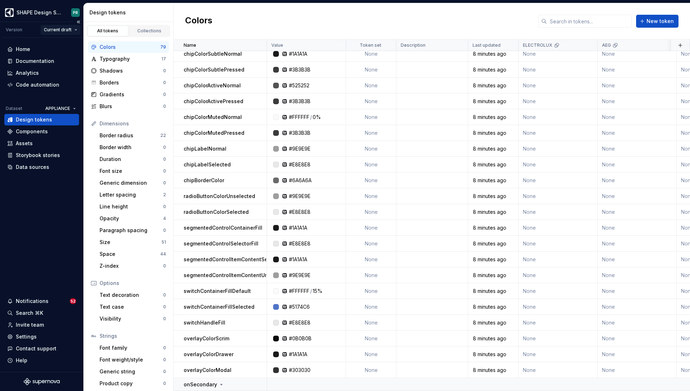
click at [74, 31] on html "SHAPE Design System PR Version Current draft Home Documentation Analytics Code …" at bounding box center [345, 195] width 690 height 391
click at [20, 40] on html "SHAPE Design System PR Version Current draft Home Documentation Analytics Code …" at bounding box center [345, 195] width 690 height 391
click at [49, 12] on html "SHAPE Design System PR Version Current draft Home Documentation Analytics Code …" at bounding box center [345, 195] width 690 height 391
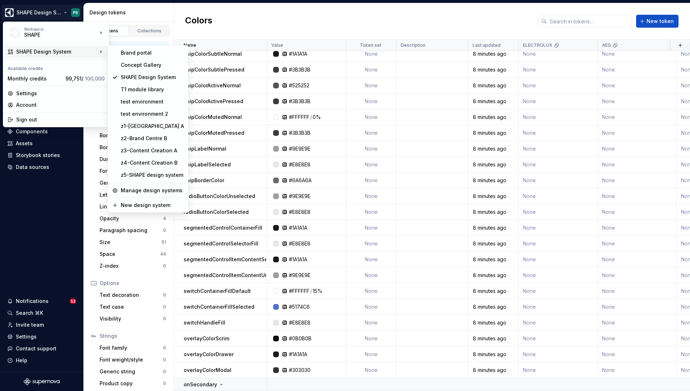
click at [63, 50] on div "SHAPE Design System" at bounding box center [56, 51] width 81 height 7
click at [152, 104] on div "test environment" at bounding box center [152, 101] width 63 height 7
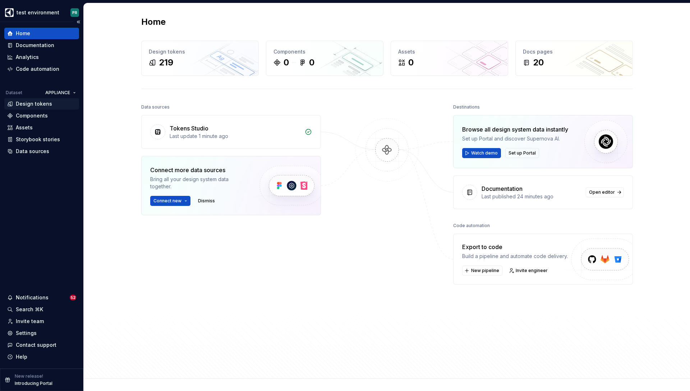
click at [45, 101] on div "Design tokens" at bounding box center [34, 103] width 36 height 7
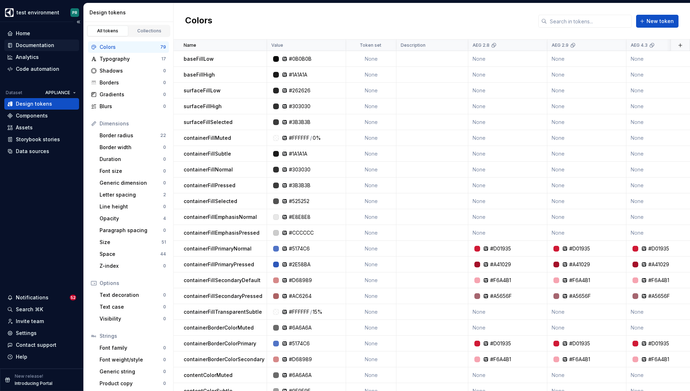
click at [40, 44] on div "Documentation" at bounding box center [35, 45] width 38 height 7
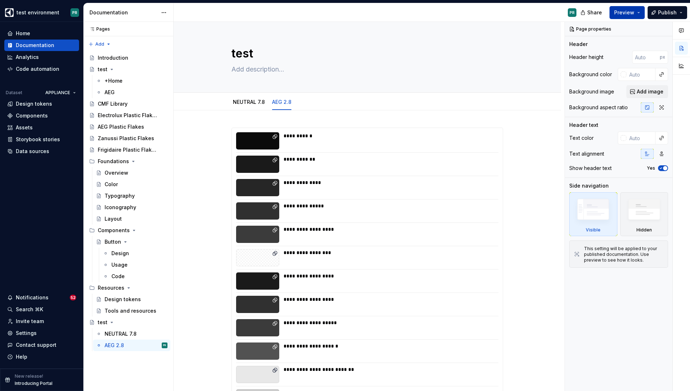
click at [642, 12] on button "Preview" at bounding box center [627, 12] width 35 height 13
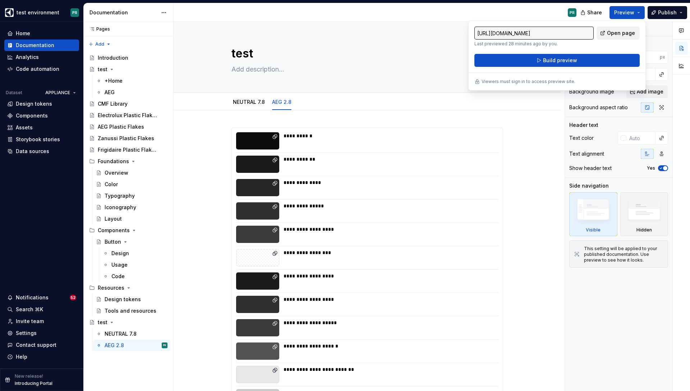
click at [624, 32] on span "Open page" at bounding box center [621, 32] width 28 height 7
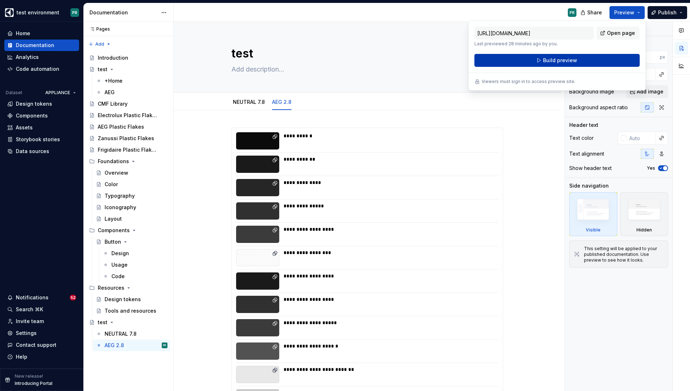
click at [580, 59] on button "Build preview" at bounding box center [557, 60] width 165 height 13
type textarea "*"
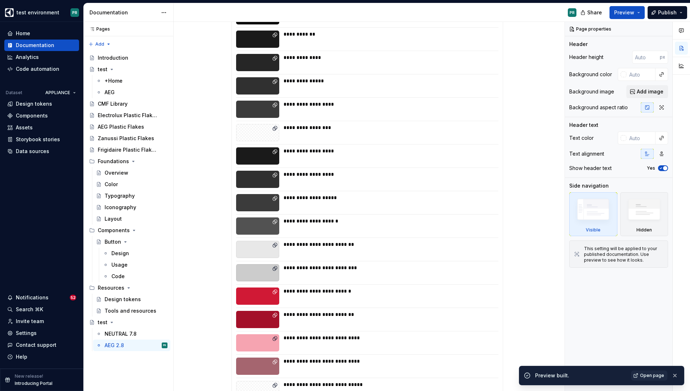
scroll to position [125, 0]
click at [654, 376] on span "Open page" at bounding box center [652, 376] width 24 height 6
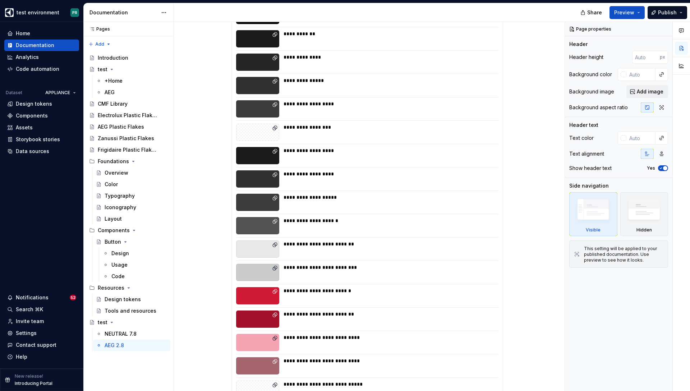
type textarea "*"
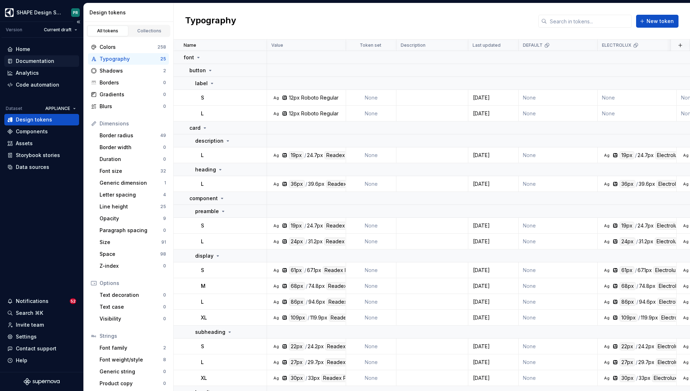
click at [38, 60] on div "Documentation" at bounding box center [35, 61] width 38 height 7
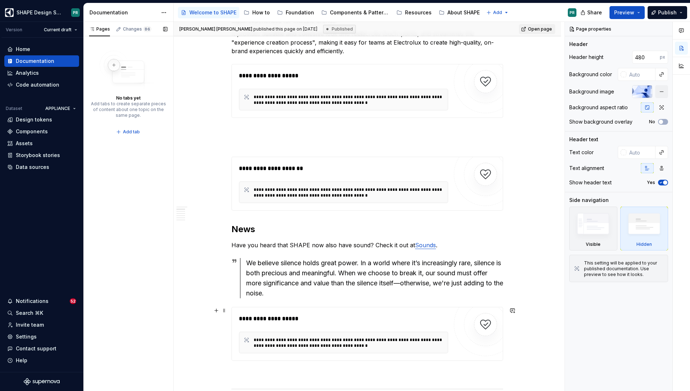
scroll to position [513, 0]
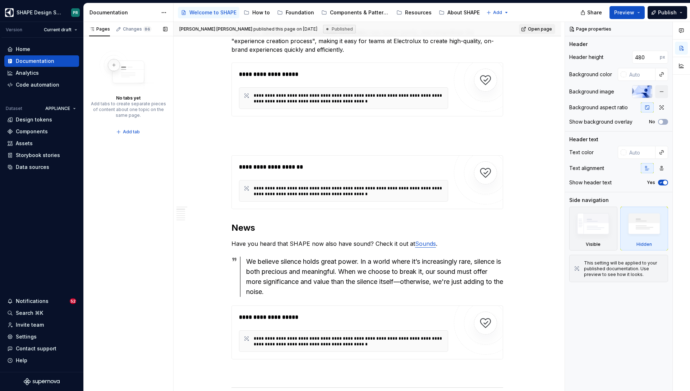
type textarea "*"
